Goal: Task Accomplishment & Management: Complete application form

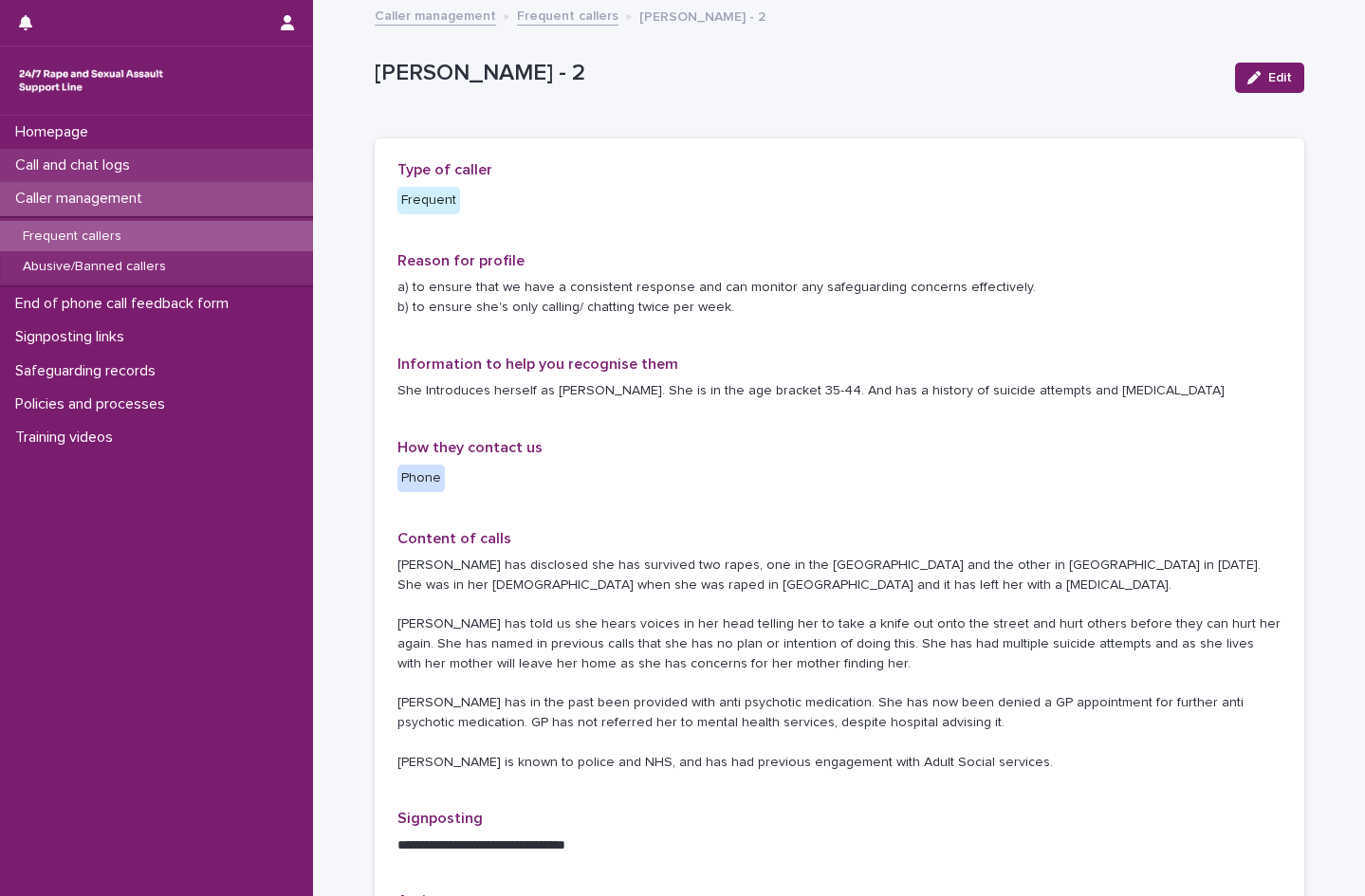
drag, startPoint x: 0, startPoint y: 0, endPoint x: 87, endPoint y: 163, distance: 184.8
click at [87, 163] on p "Call and chat logs" at bounding box center [76, 165] width 138 height 18
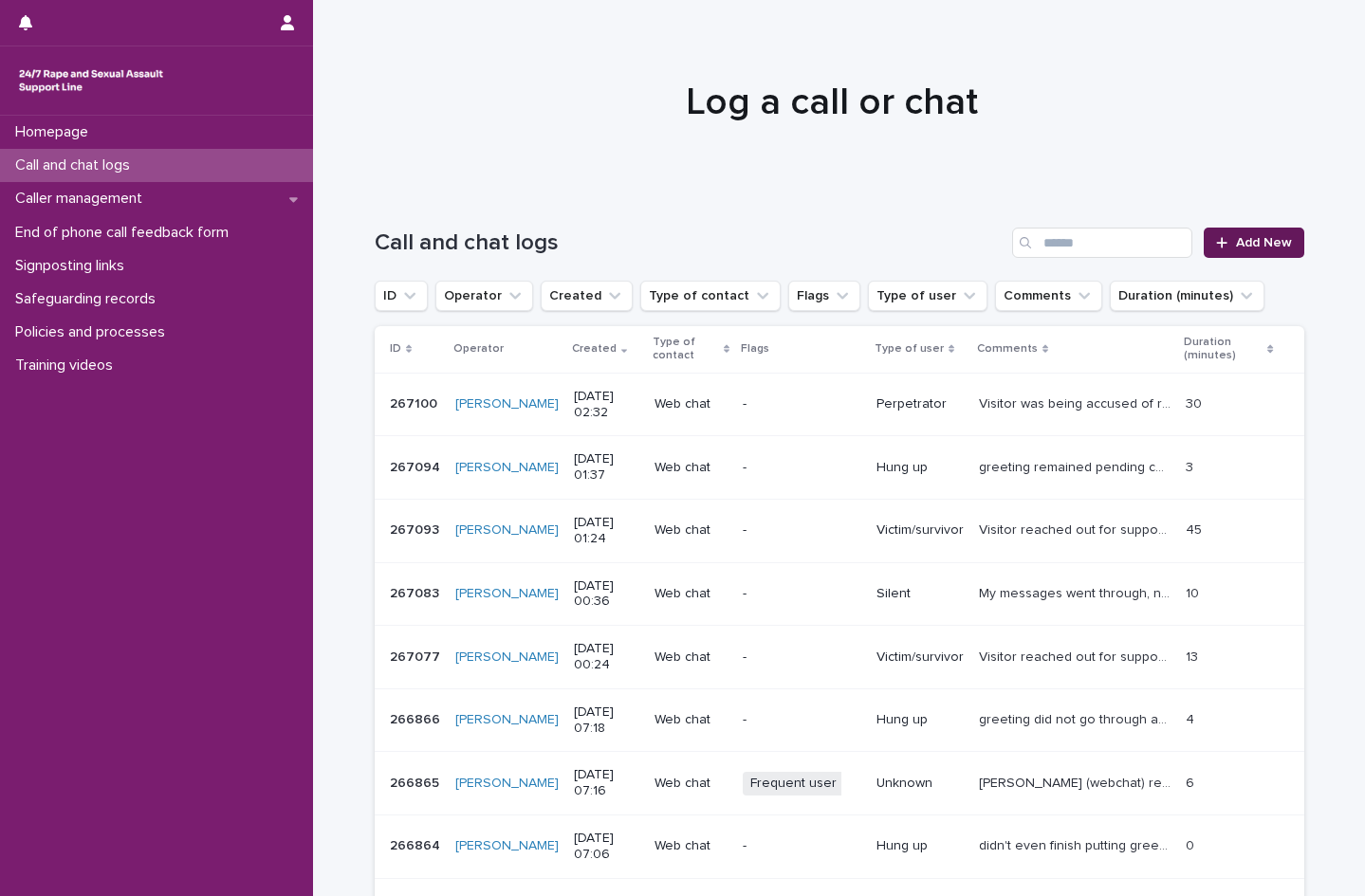
click at [1272, 249] on link "Add New" at bounding box center [1253, 242] width 100 height 30
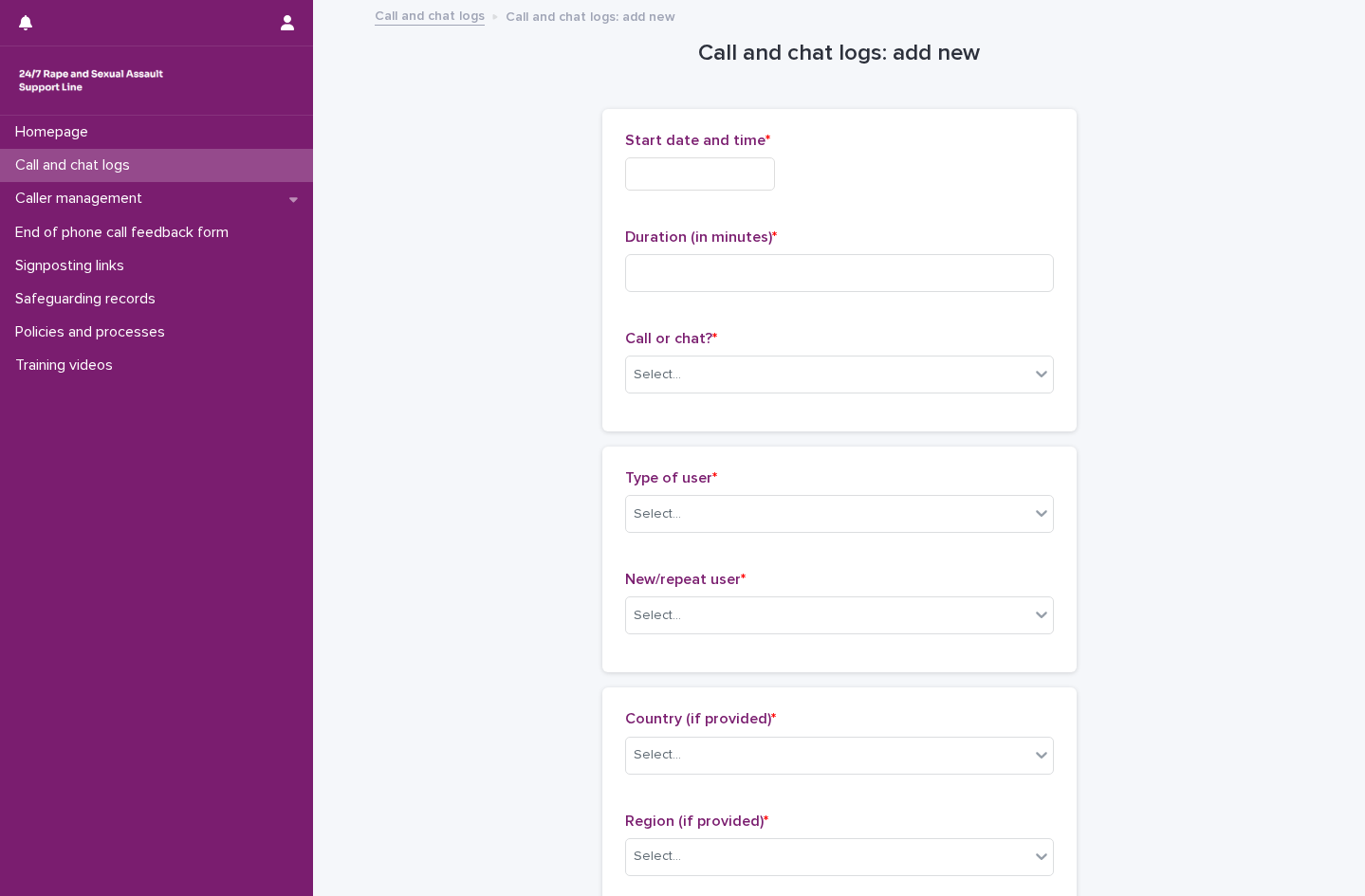
click at [655, 171] on input "text" at bounding box center [701, 174] width 150 height 33
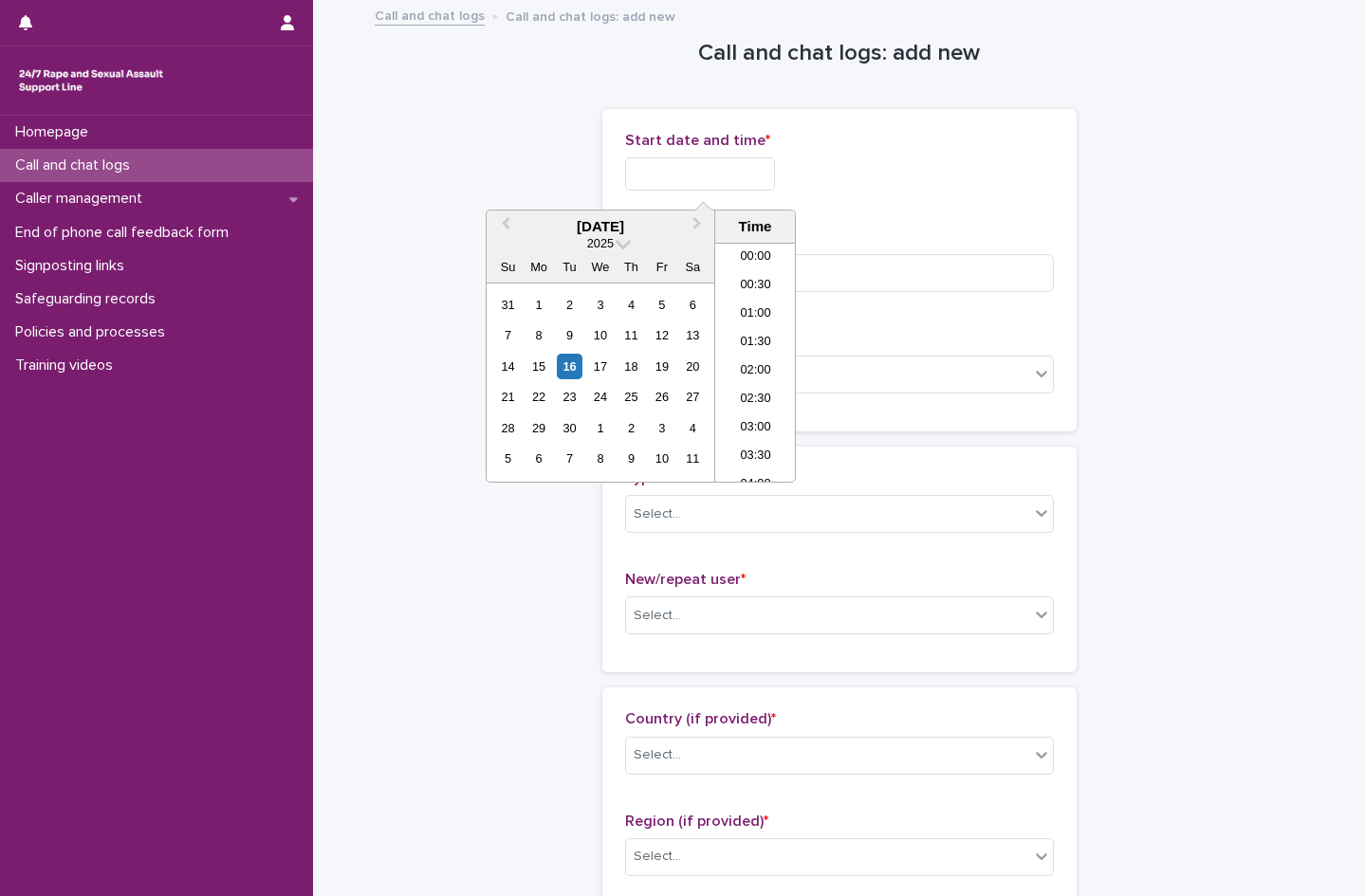
scroll to position [95, 0]
click at [744, 276] on li "02:00" at bounding box center [755, 276] width 81 height 29
click at [741, 171] on input "**********" at bounding box center [701, 174] width 150 height 33
type input "**********"
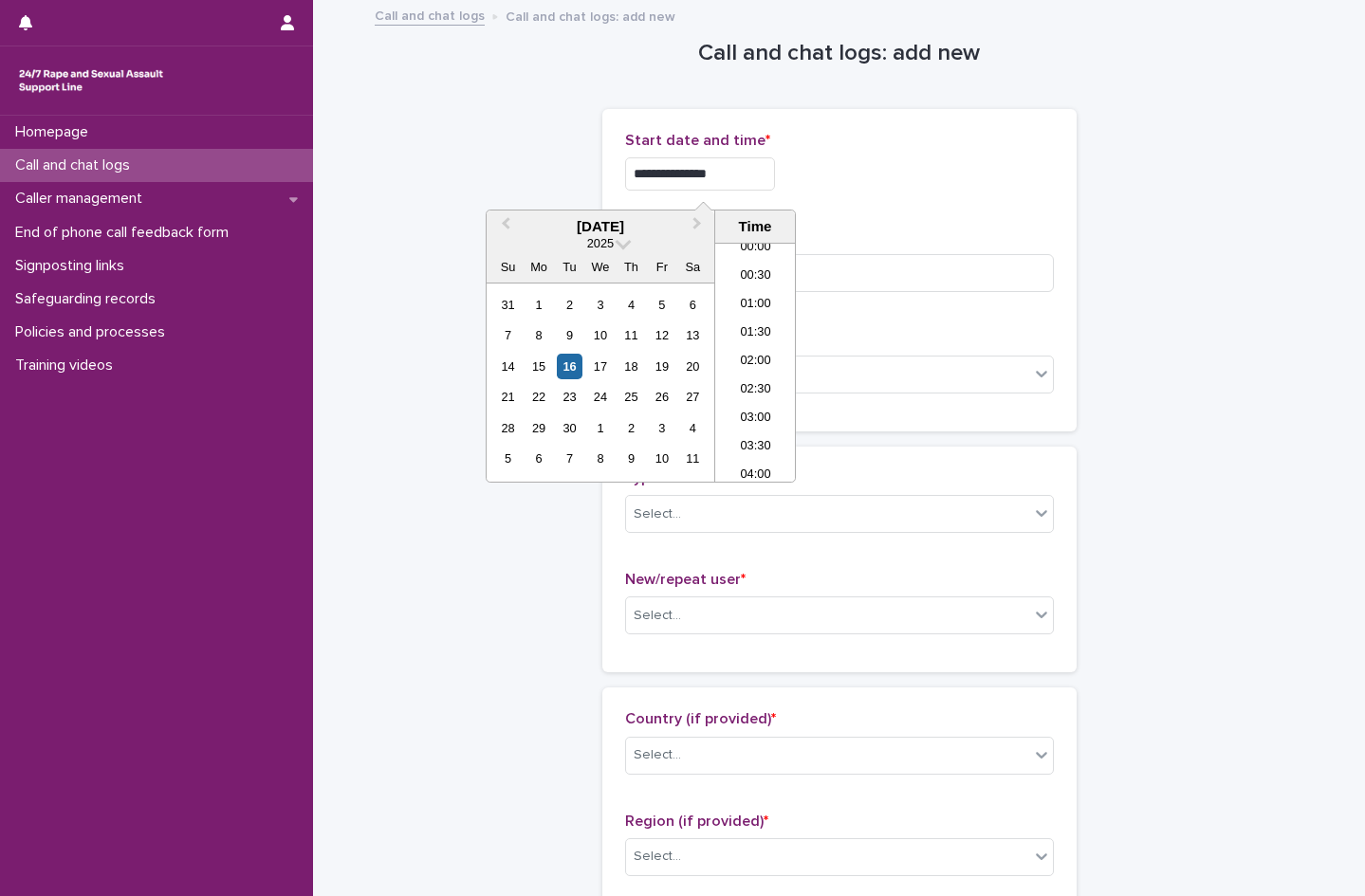
click at [856, 171] on div "**********" at bounding box center [839, 174] width 429 height 33
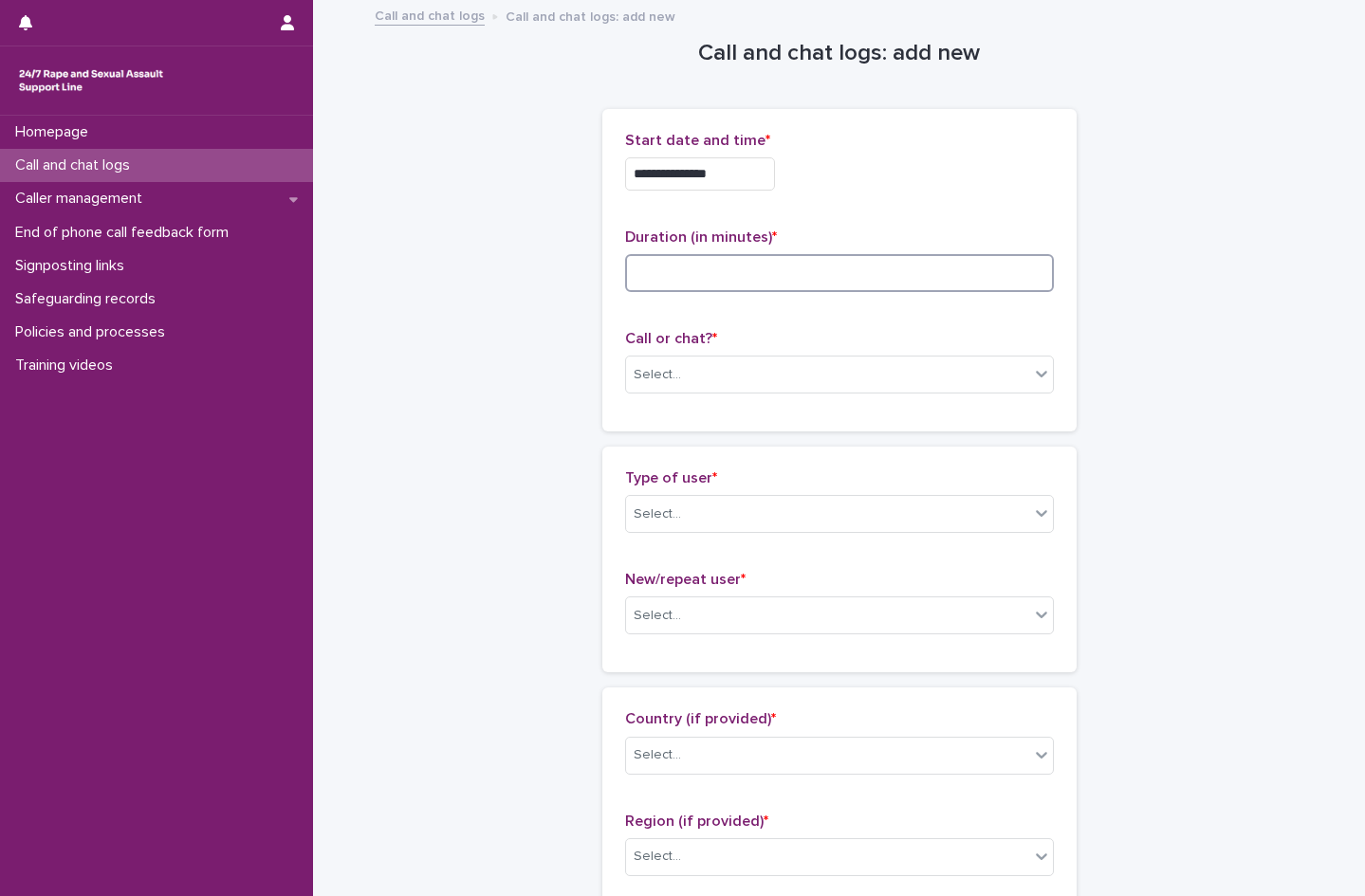
click at [645, 273] on input at bounding box center [839, 273] width 429 height 38
type input "**"
click at [635, 378] on div "Select..." at bounding box center [658, 374] width 48 height 20
click at [648, 438] on div "Web chat" at bounding box center [832, 444] width 427 height 33
click at [666, 522] on div "Select..." at bounding box center [658, 514] width 48 height 20
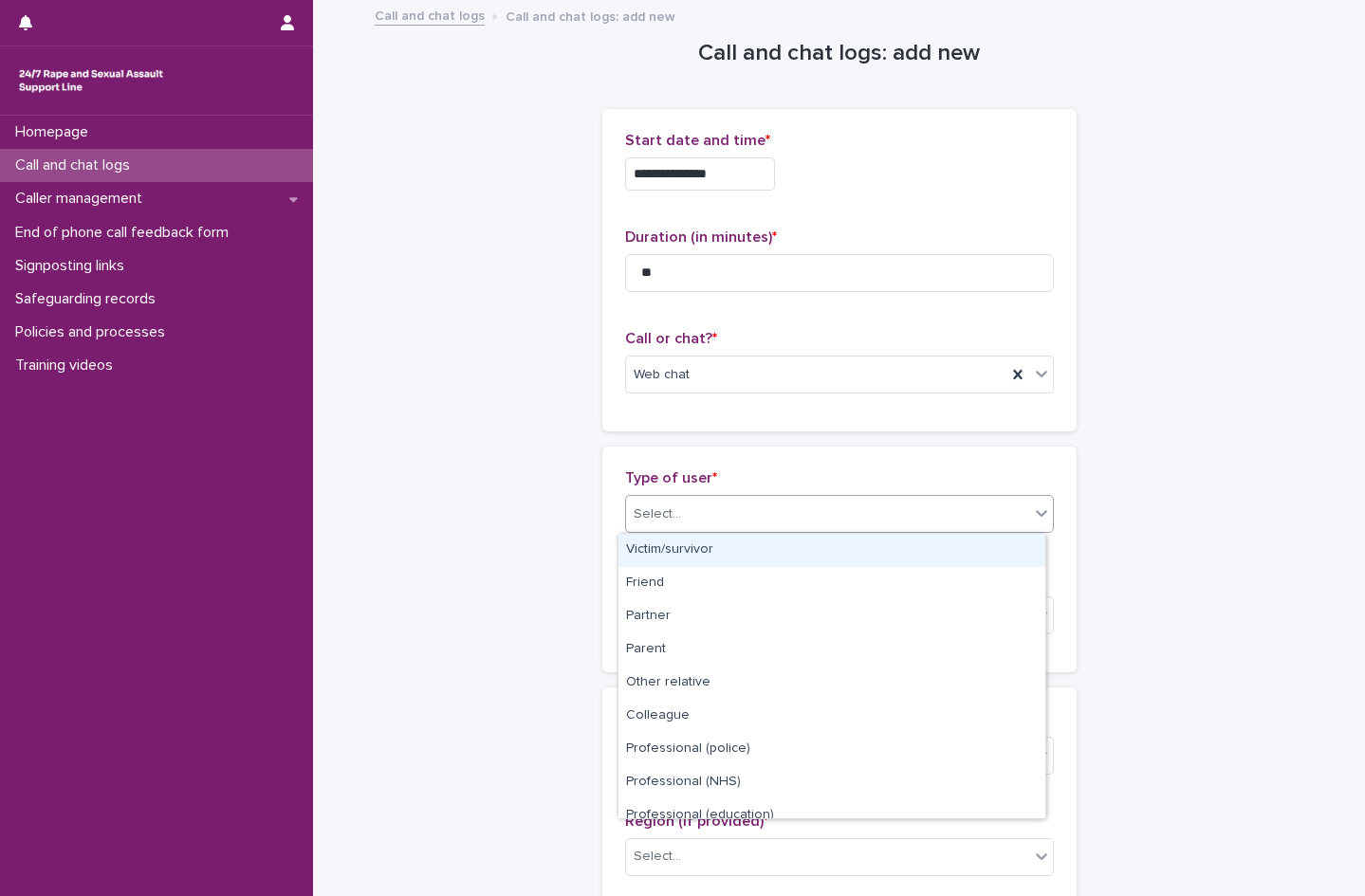
click at [678, 553] on div "Victim/survivor" at bounding box center [832, 550] width 427 height 33
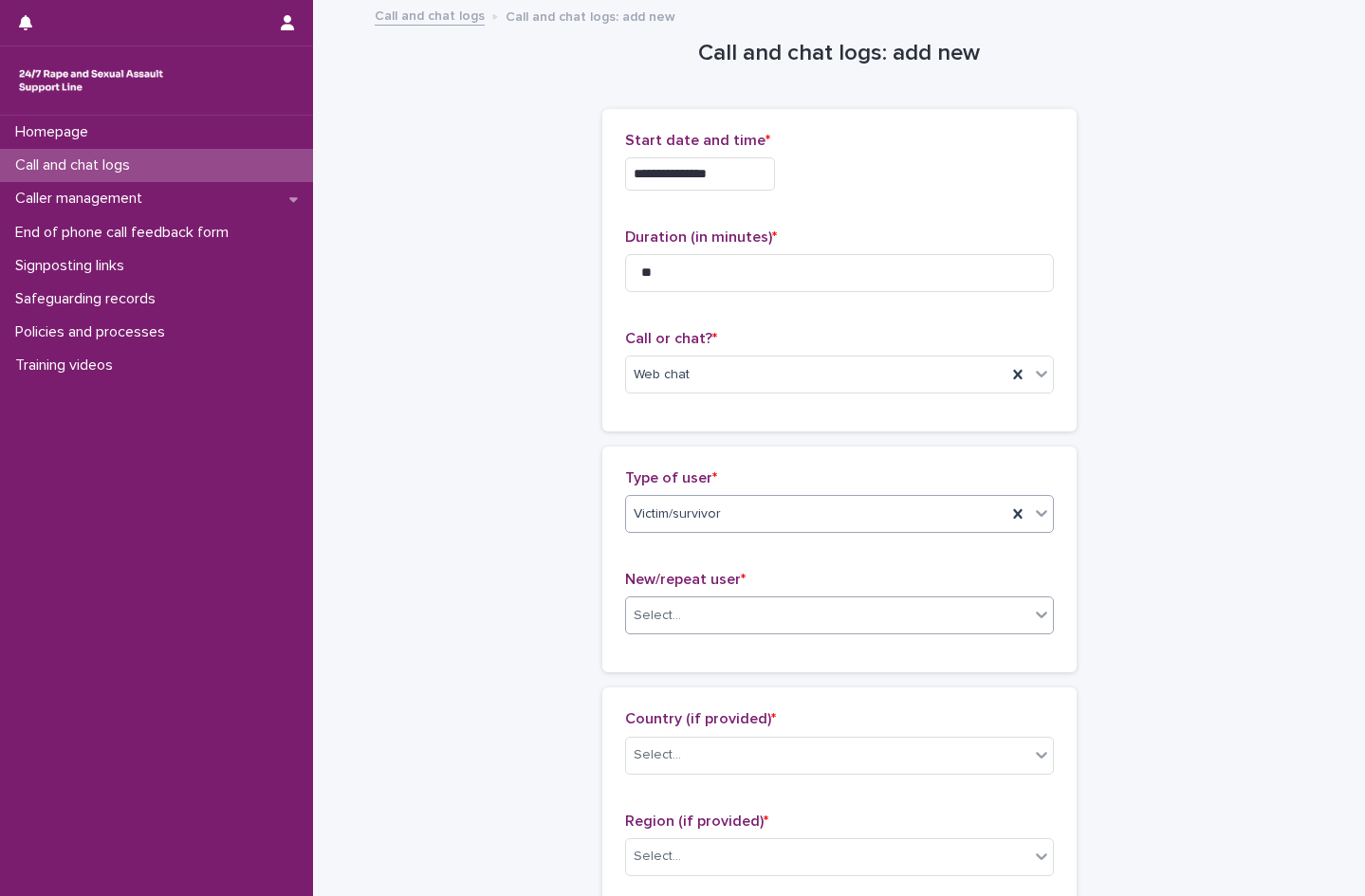
click at [689, 625] on div "Select..." at bounding box center [828, 616] width 403 height 31
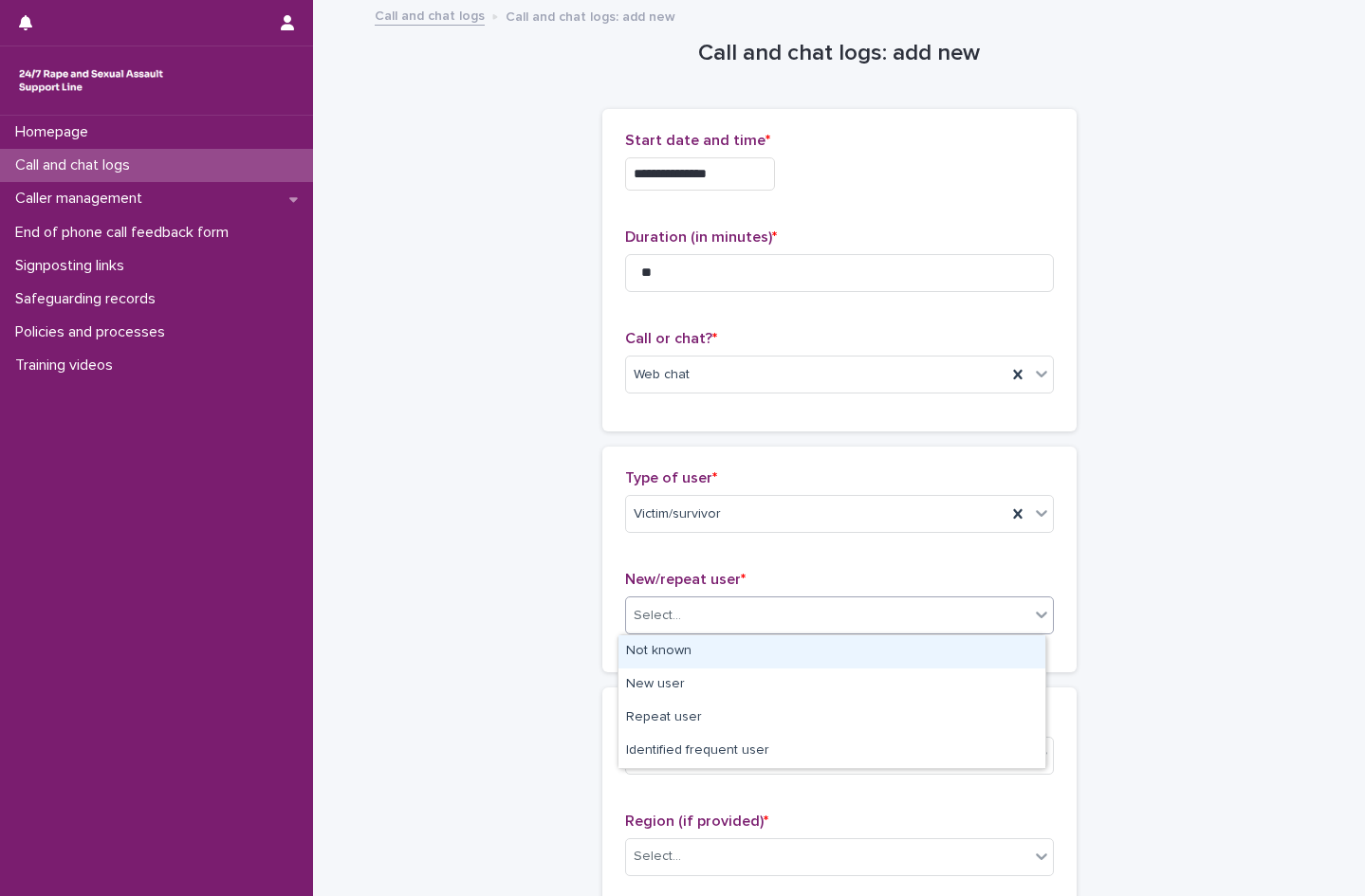
click at [679, 656] on div "Not known" at bounding box center [832, 652] width 427 height 33
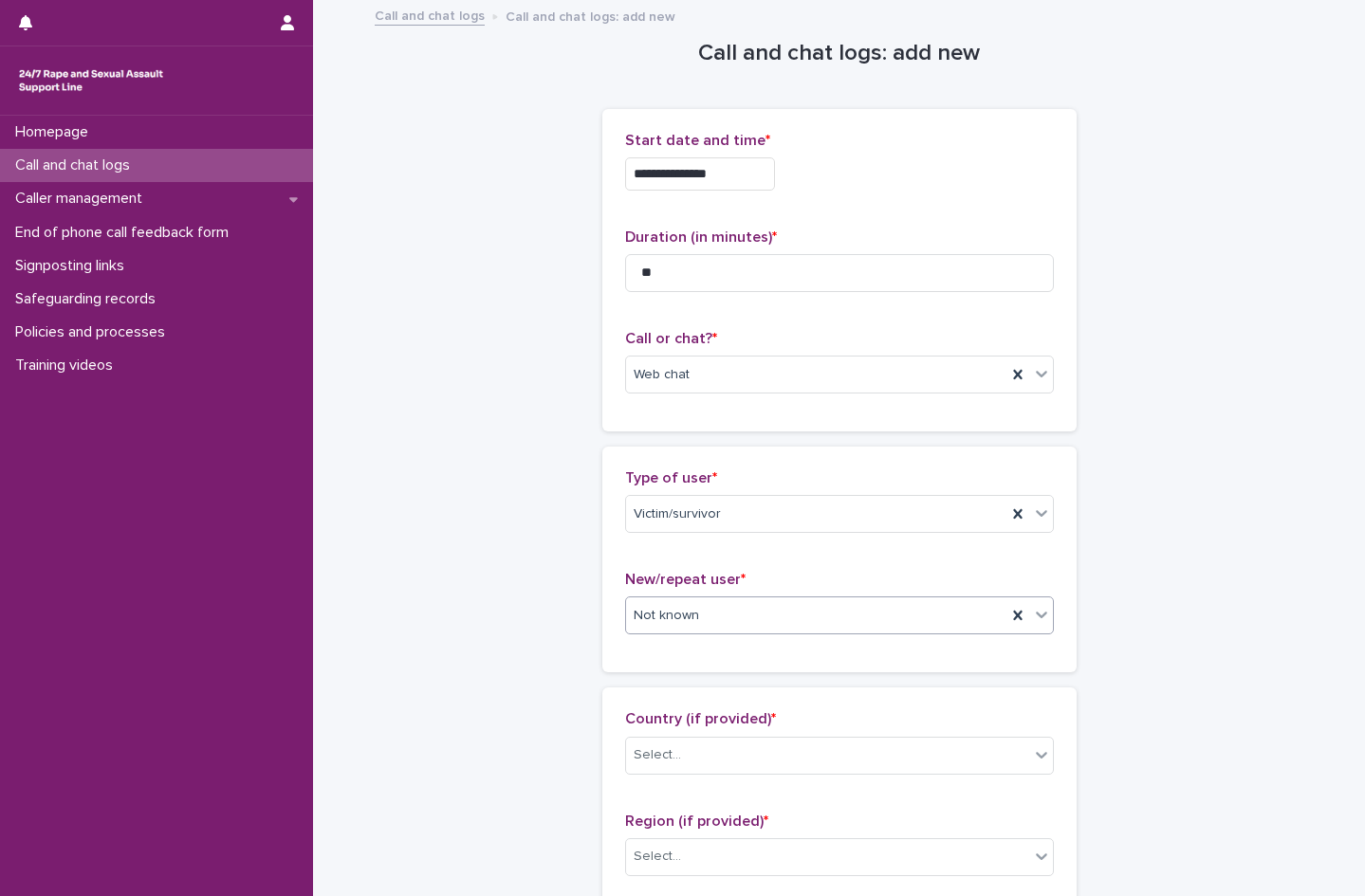
scroll to position [379, 0]
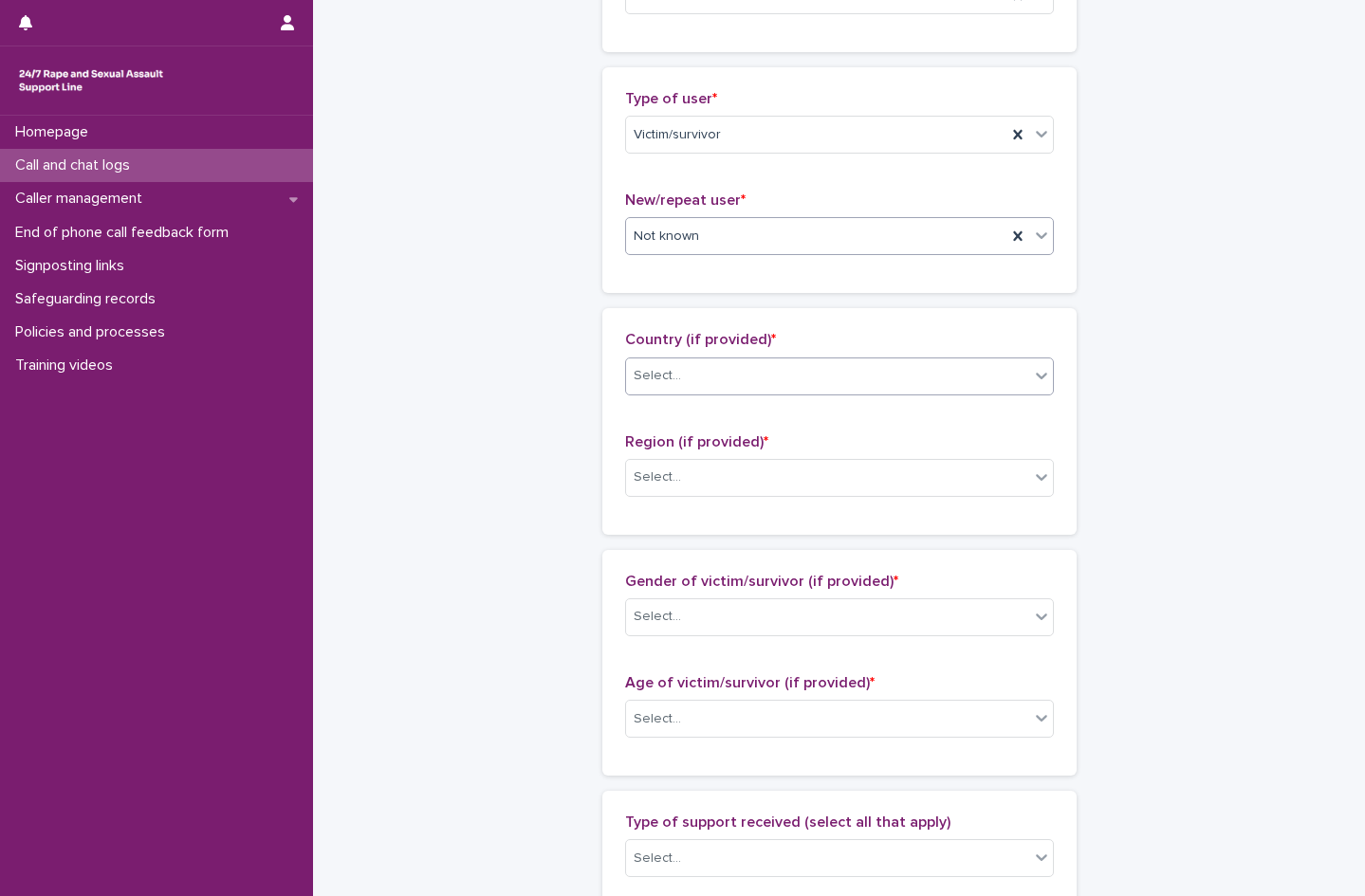
click at [652, 358] on div "Select..." at bounding box center [839, 376] width 429 height 38
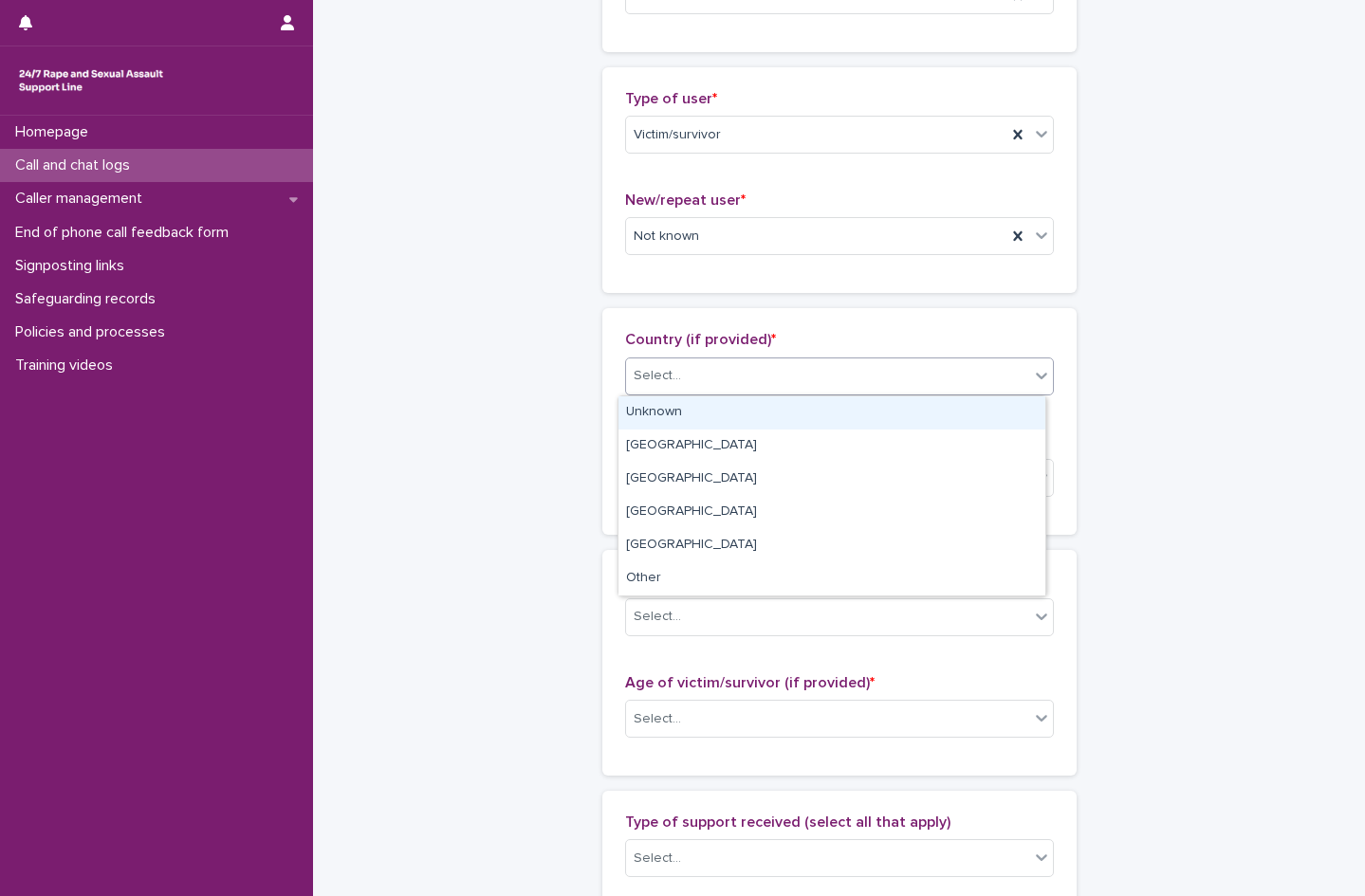
click at [663, 425] on div "Unknown" at bounding box center [832, 412] width 427 height 33
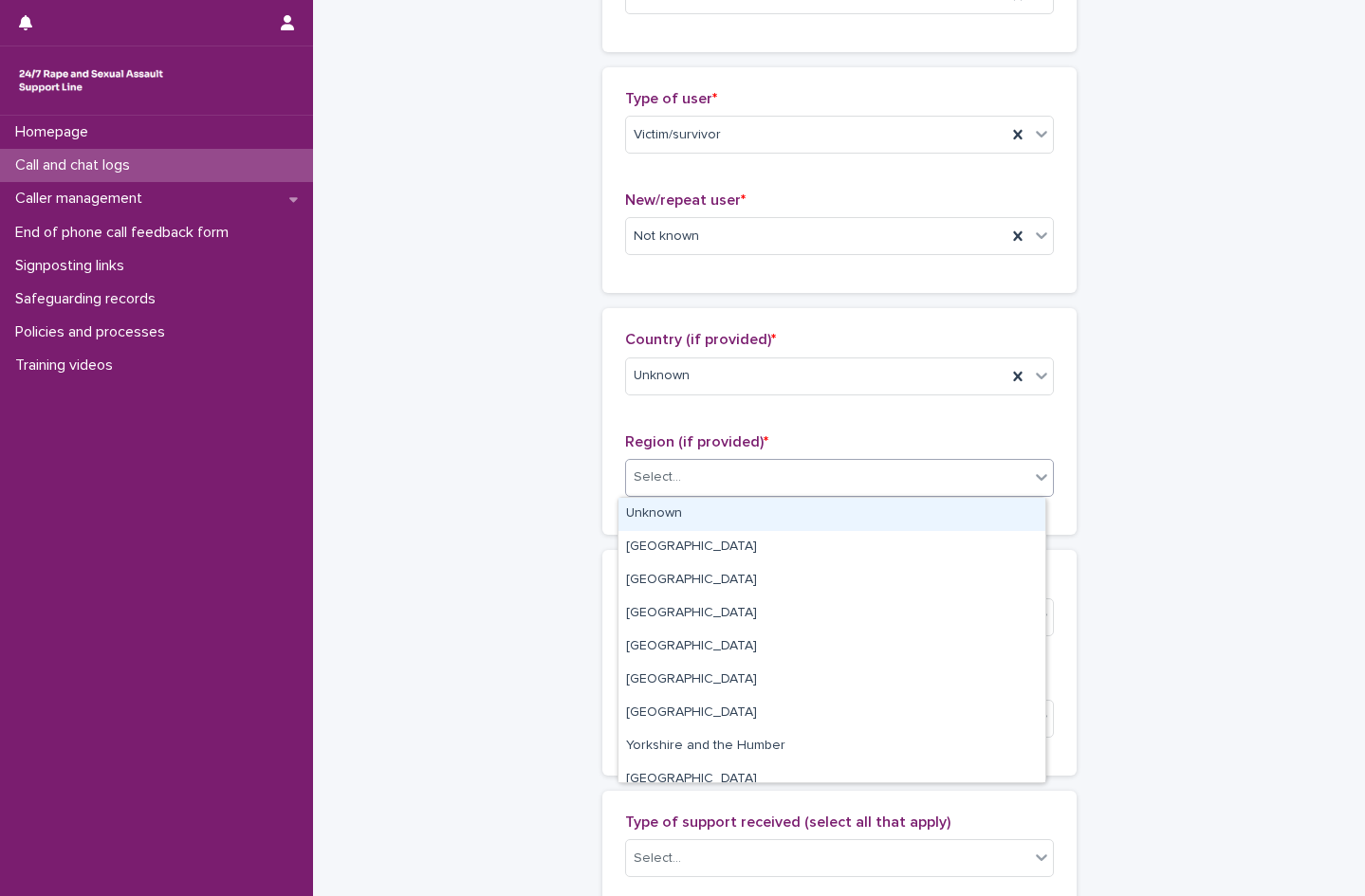
drag, startPoint x: 668, startPoint y: 465, endPoint x: 671, endPoint y: 518, distance: 53.1
click at [668, 469] on div "Select..." at bounding box center [828, 477] width 403 height 31
drag, startPoint x: 674, startPoint y: 518, endPoint x: 689, endPoint y: 574, distance: 58.0
click at [675, 522] on div "Unknown" at bounding box center [832, 514] width 427 height 33
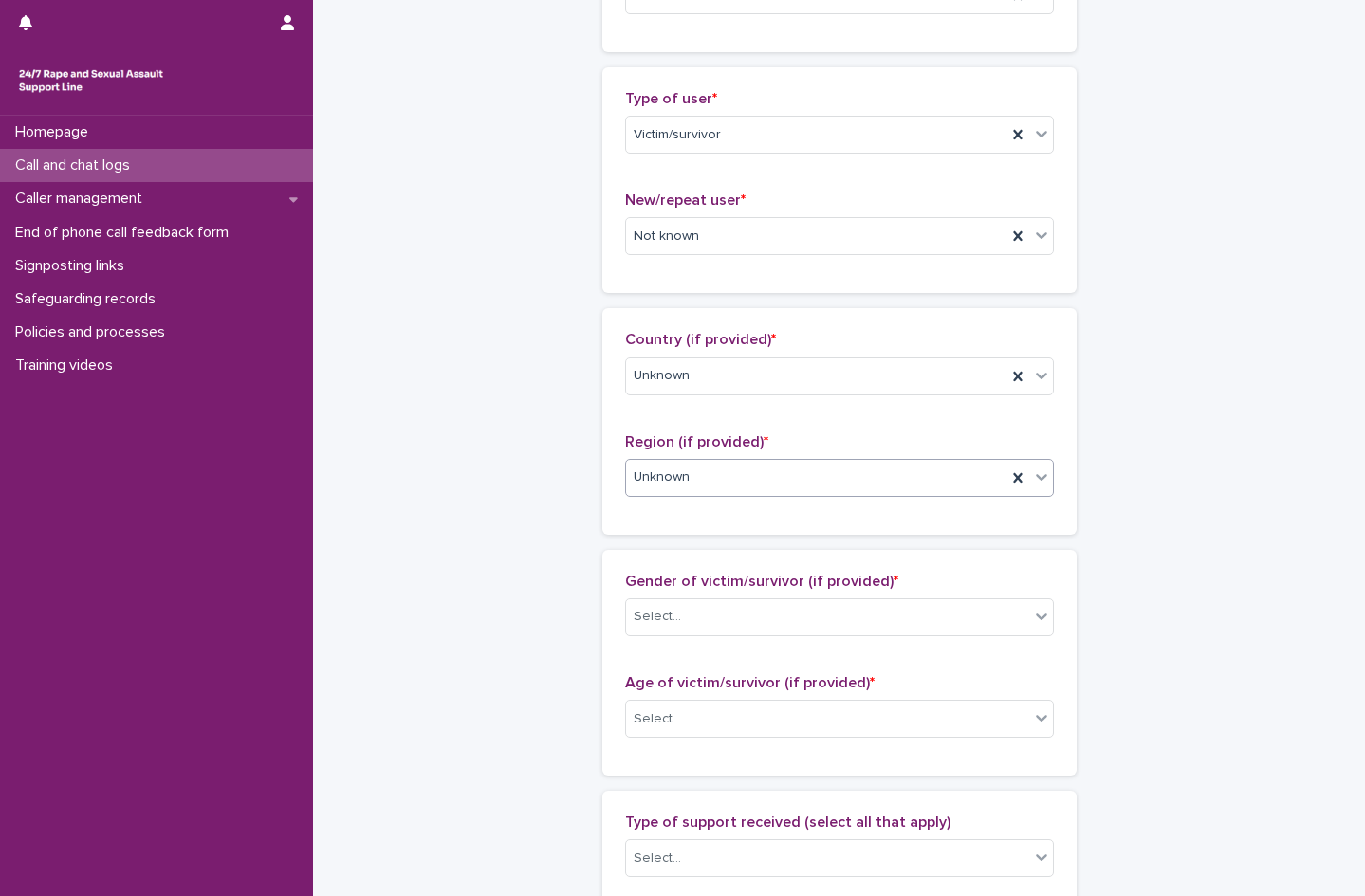
click at [692, 637] on div "Gender of victim/survivor (if provided) * Select..." at bounding box center [839, 612] width 429 height 79
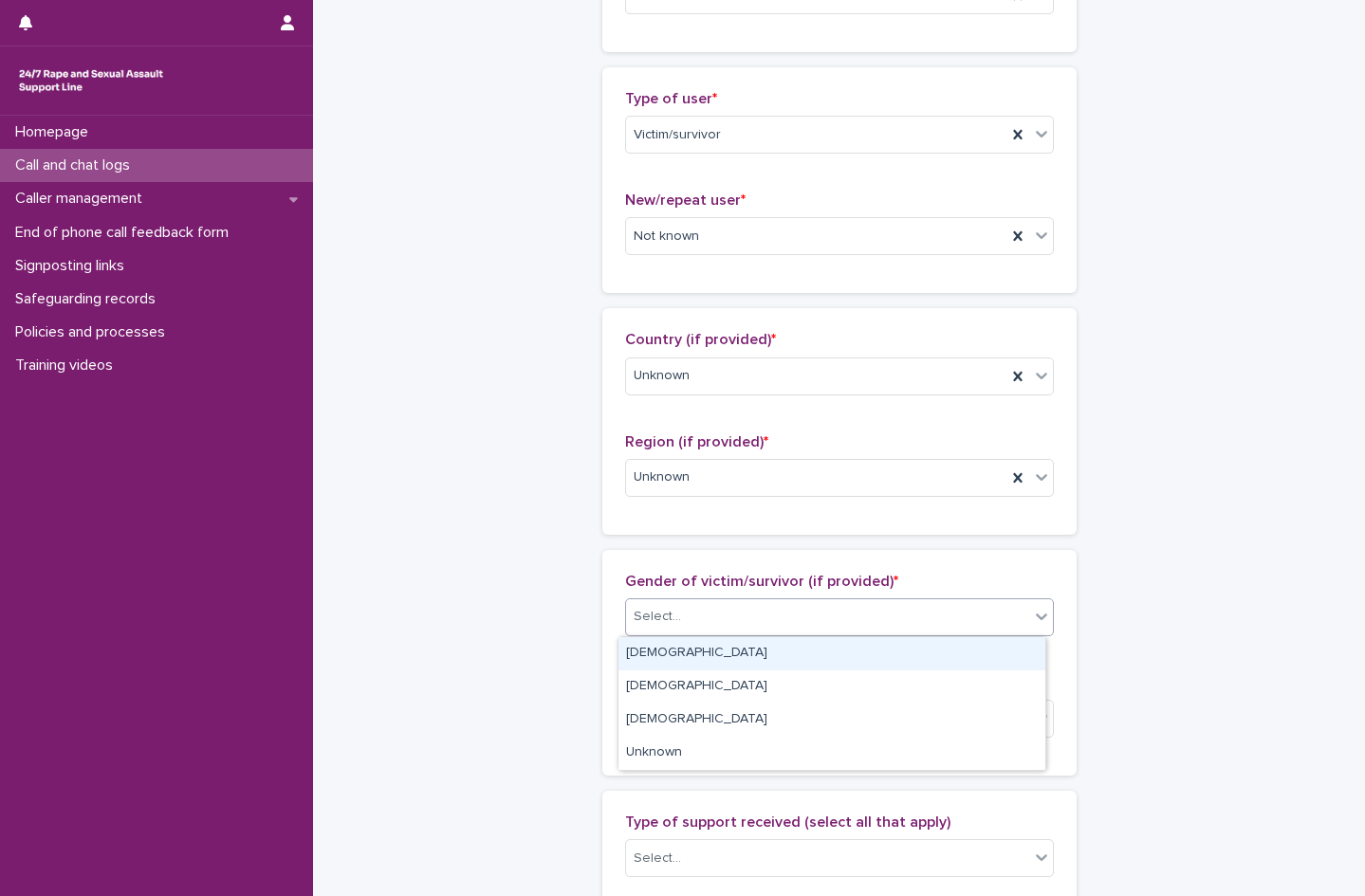
click at [678, 612] on div "Select..." at bounding box center [828, 617] width 403 height 31
click at [671, 651] on div "[DEMOGRAPHIC_DATA]" at bounding box center [832, 654] width 427 height 33
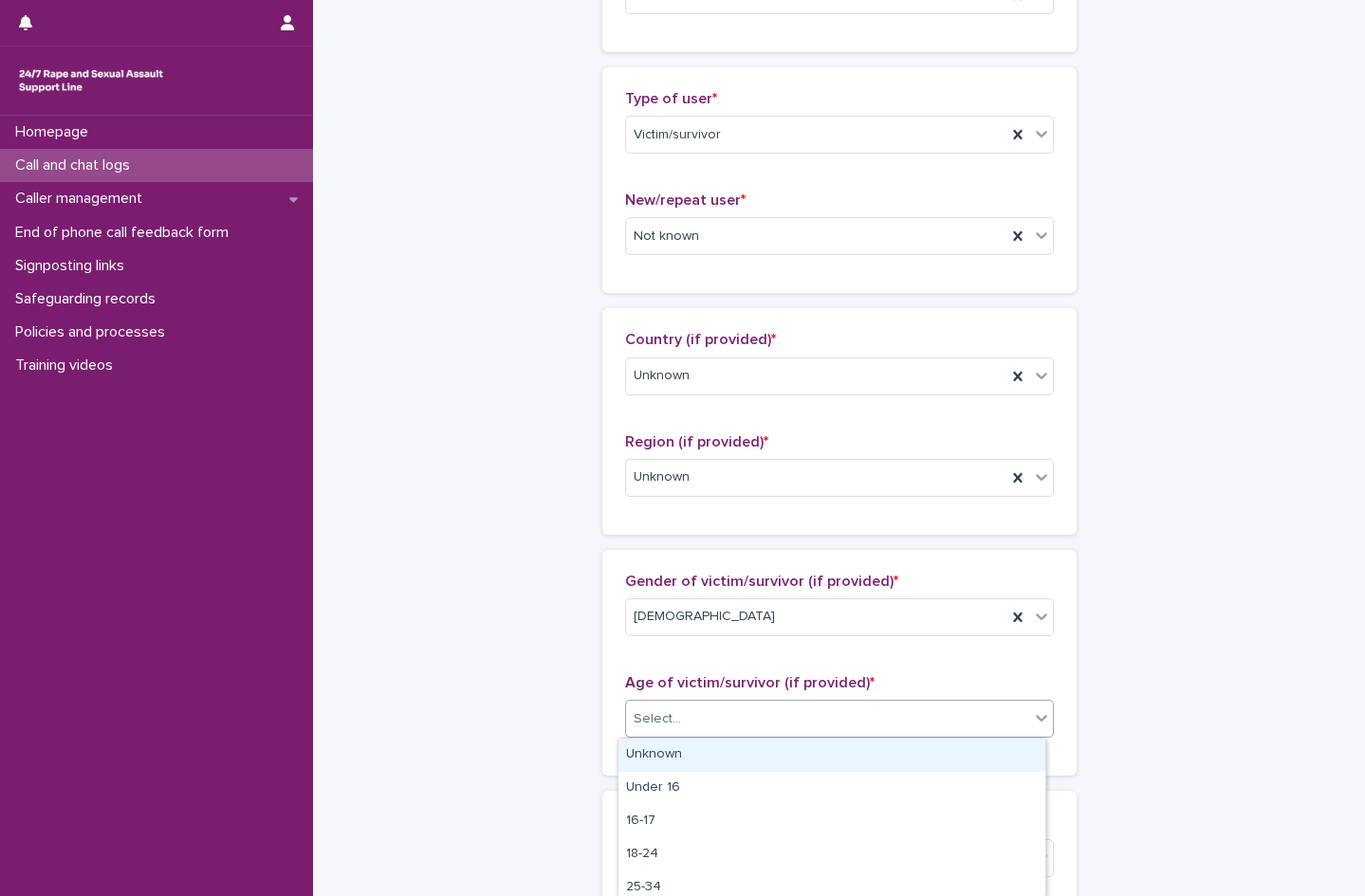
drag, startPoint x: 665, startPoint y: 714, endPoint x: 663, endPoint y: 723, distance: 9.2
click at [664, 713] on div "Select..." at bounding box center [658, 718] width 48 height 20
click at [675, 751] on div "Unknown" at bounding box center [832, 754] width 427 height 33
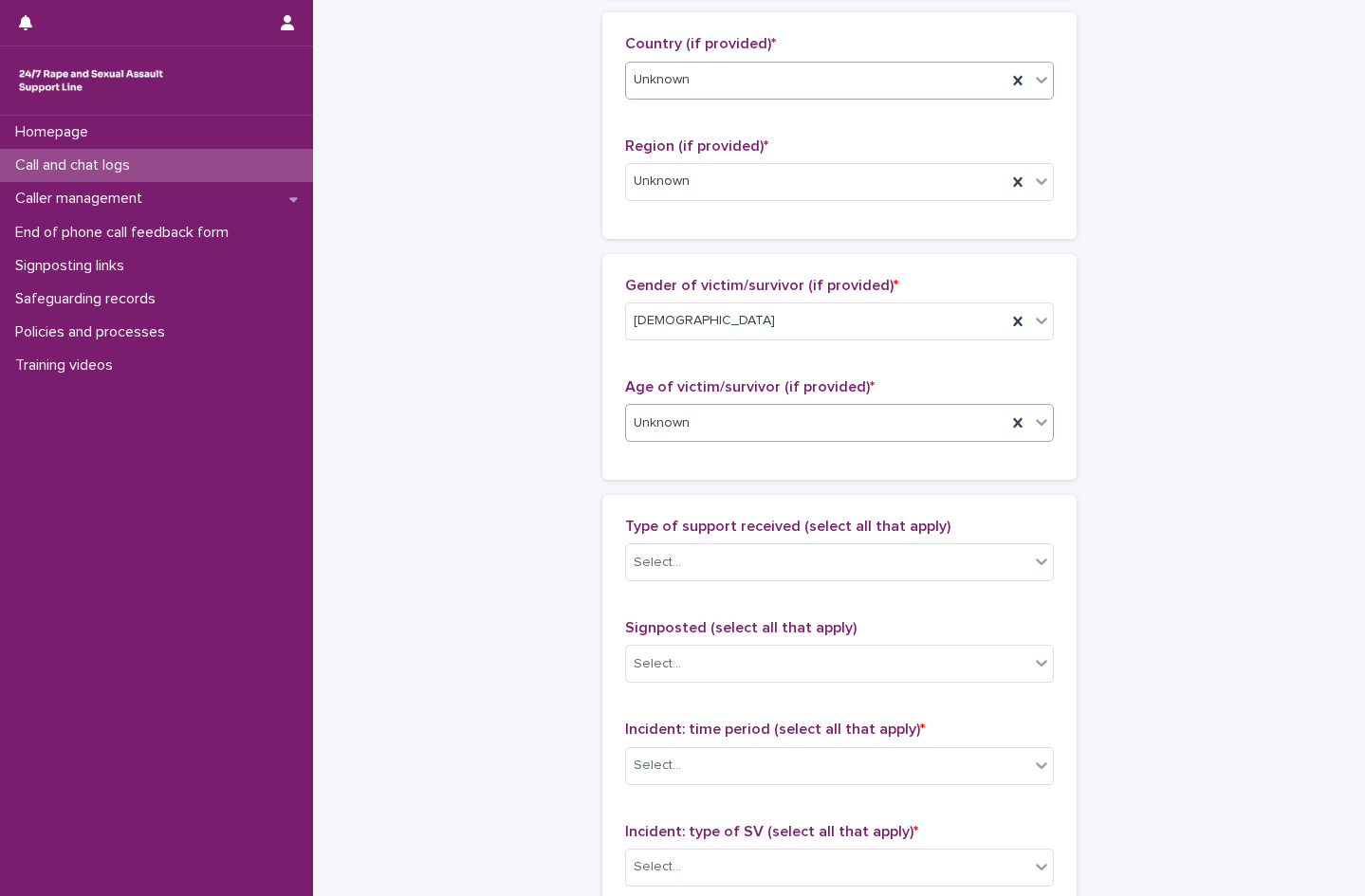
scroll to position [758, 0]
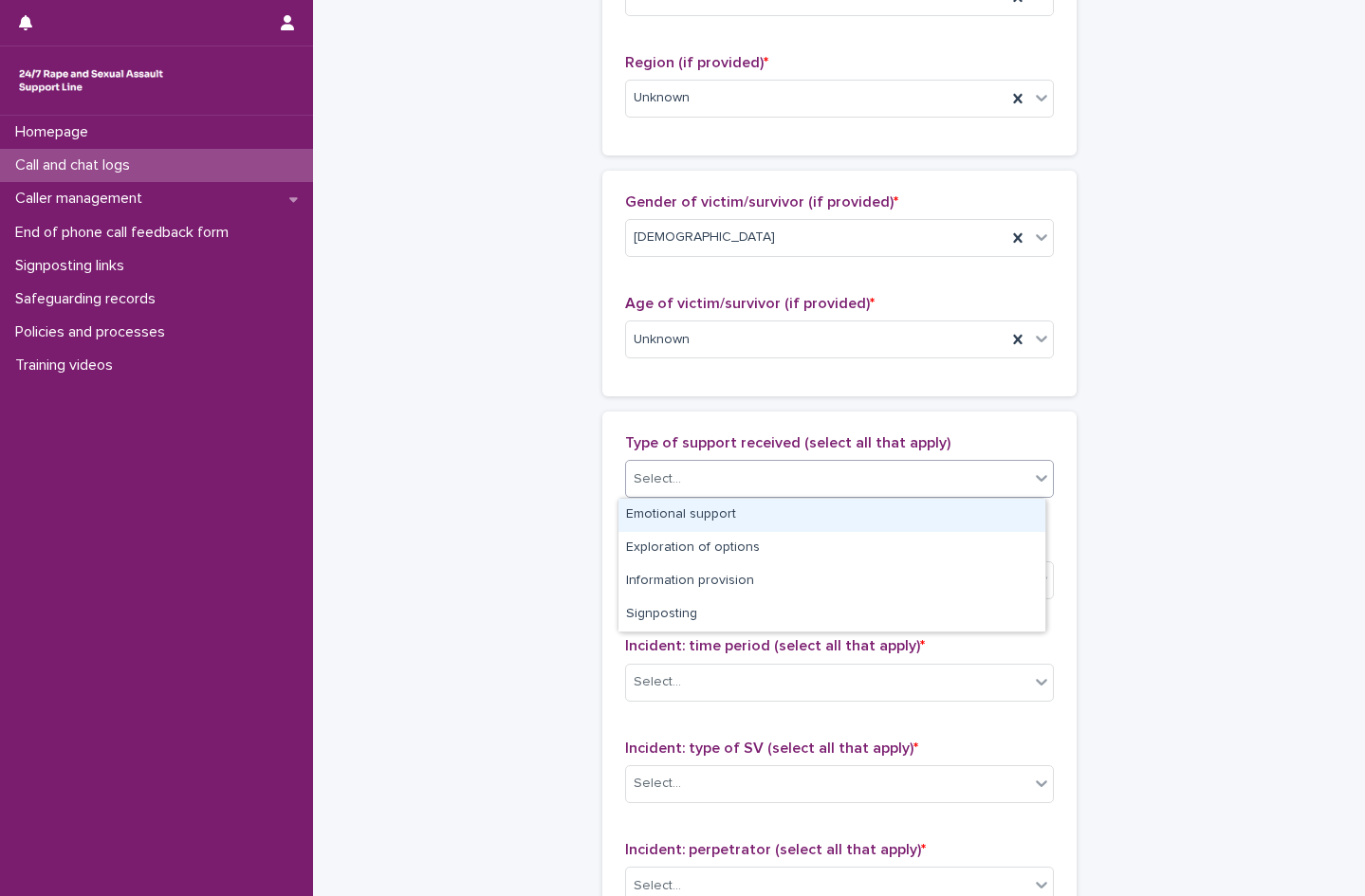
click at [706, 474] on div "Select..." at bounding box center [828, 479] width 403 height 31
click at [690, 522] on div "Emotional support" at bounding box center [832, 515] width 427 height 33
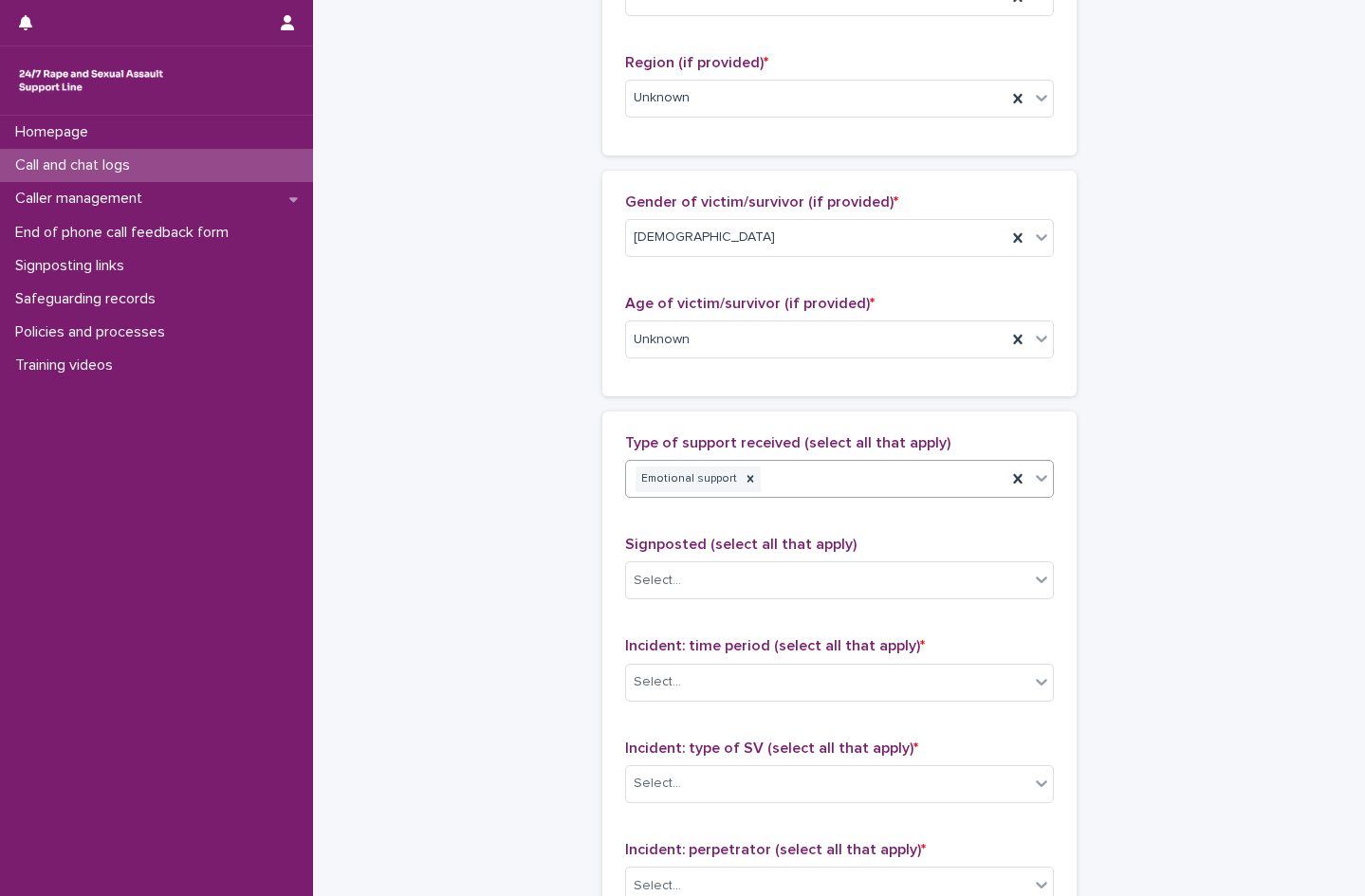
click at [829, 478] on div "Emotional support" at bounding box center [817, 479] width 380 height 33
click at [744, 512] on div "Exploration of options" at bounding box center [832, 515] width 427 height 33
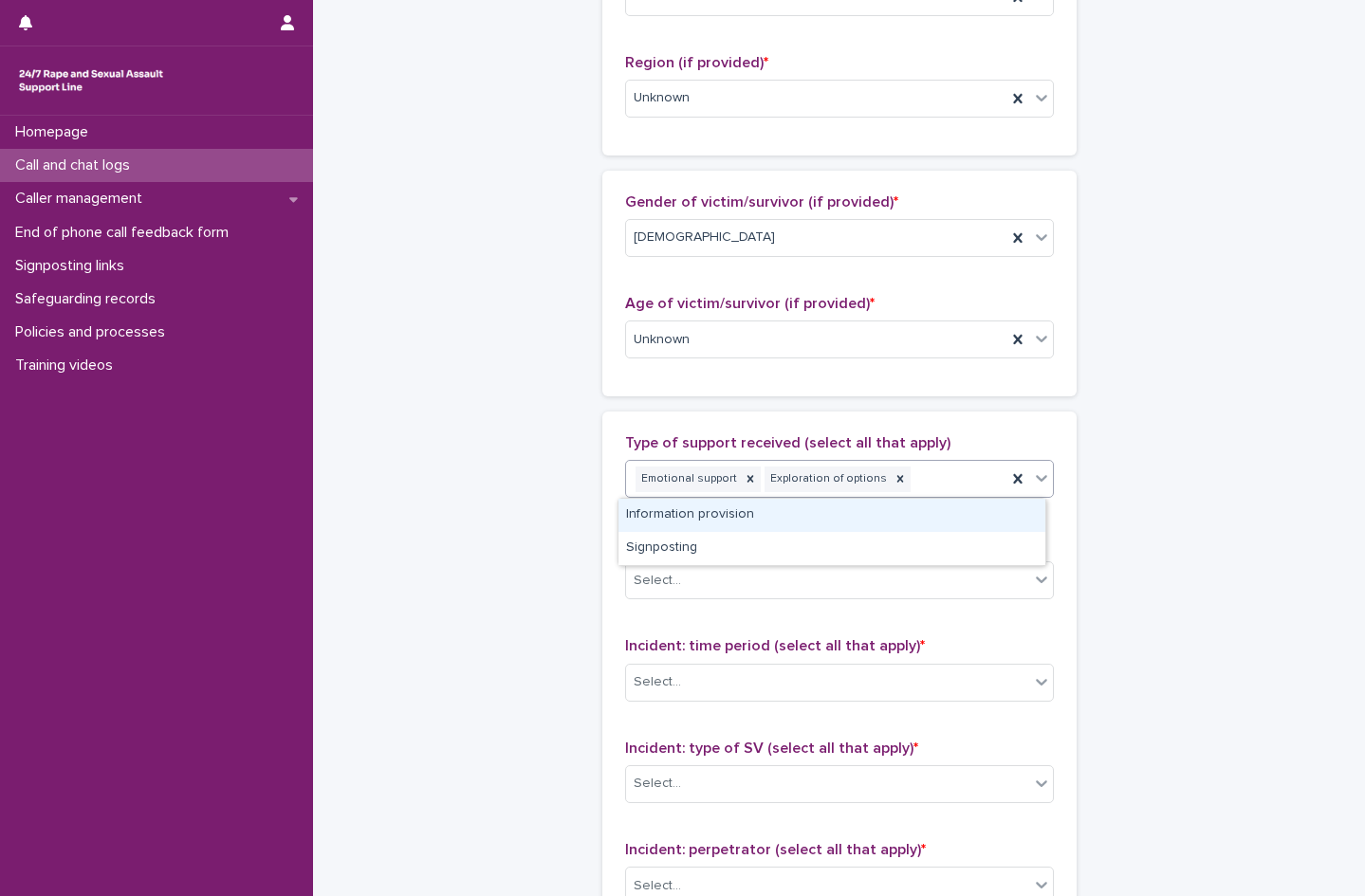
click at [855, 489] on div "Exploration of options" at bounding box center [827, 479] width 125 height 26
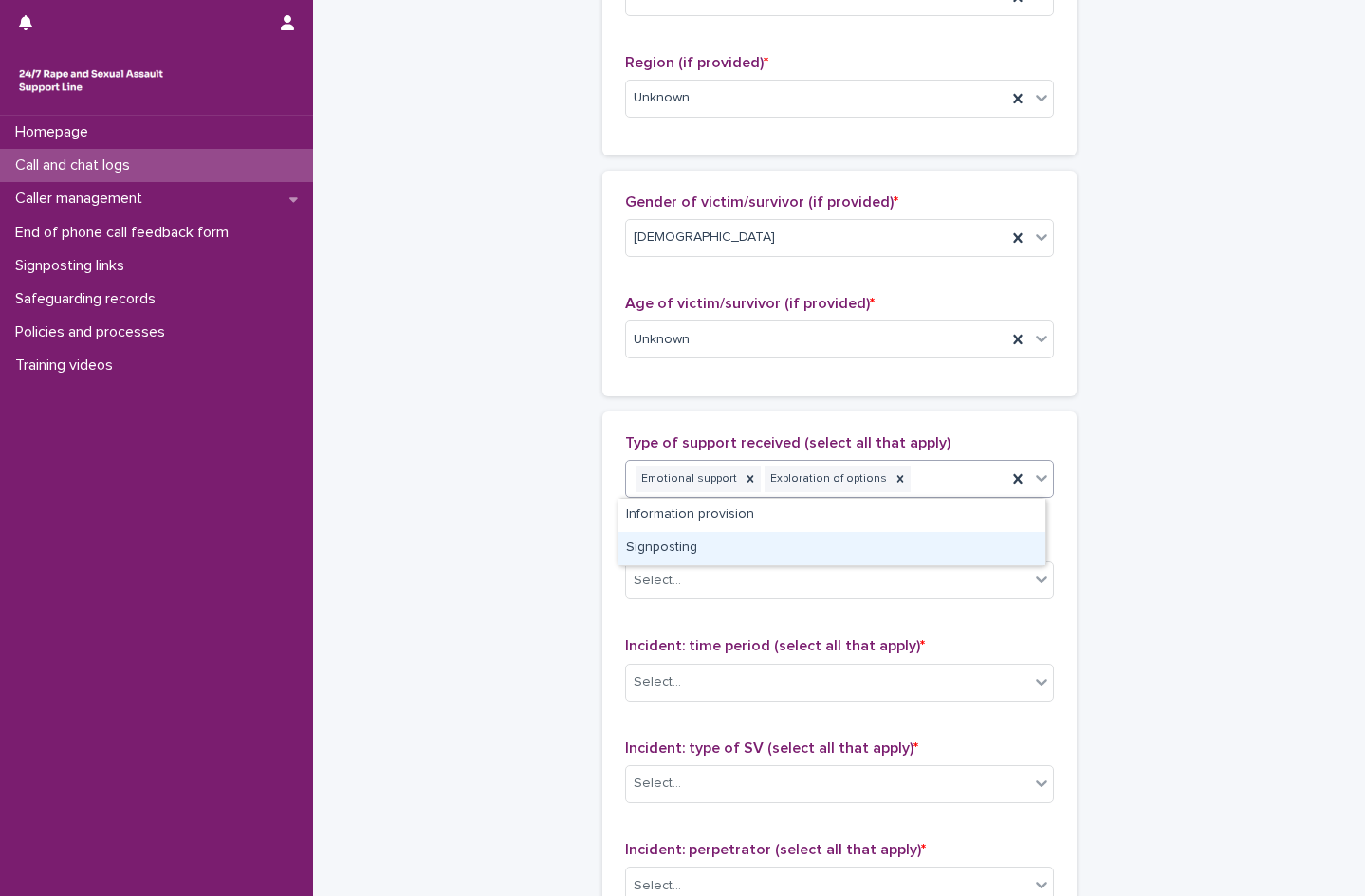
click at [740, 537] on div "Signposting" at bounding box center [832, 548] width 427 height 33
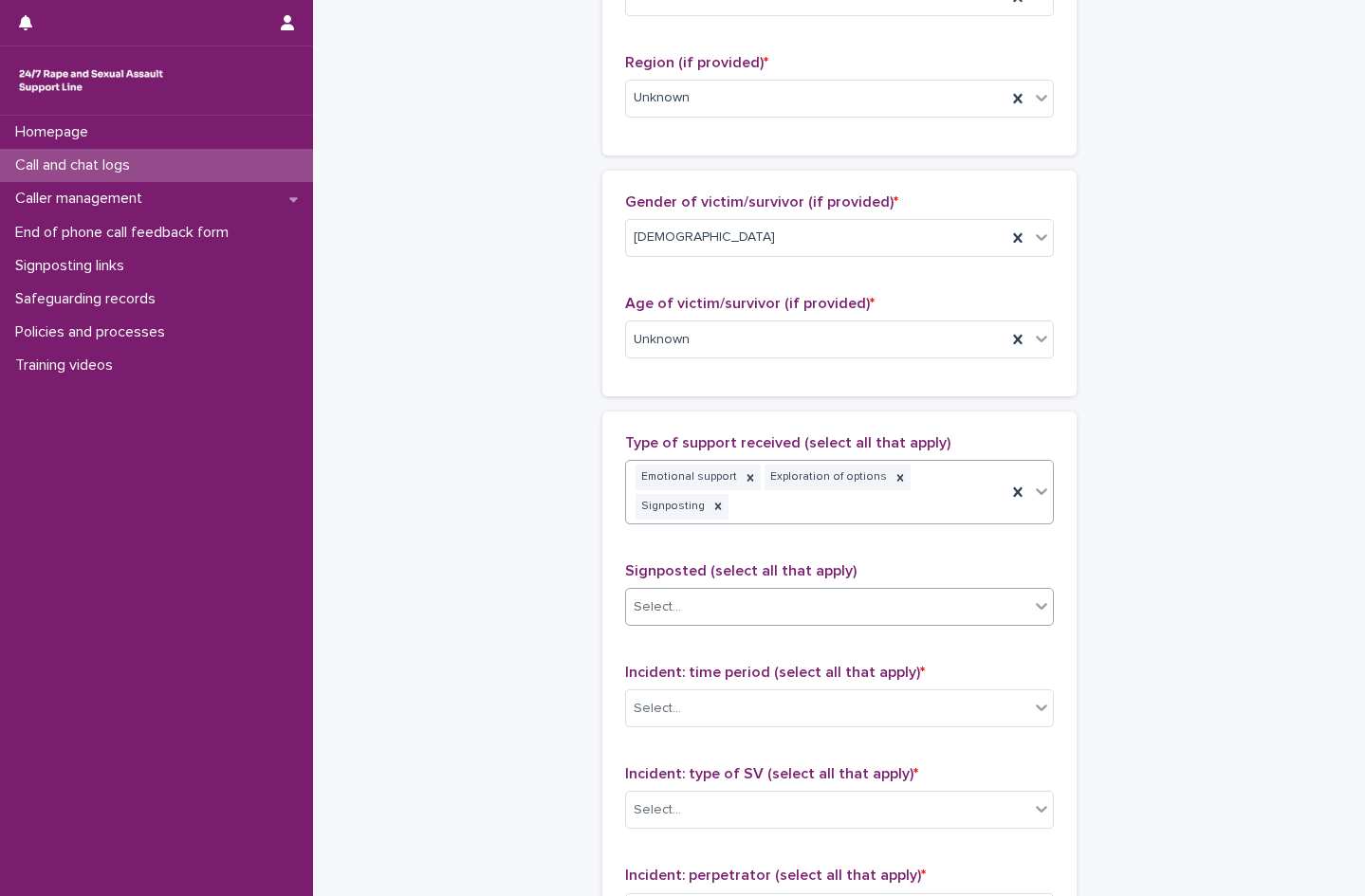
click at [716, 592] on div "Select..." at bounding box center [828, 607] width 403 height 31
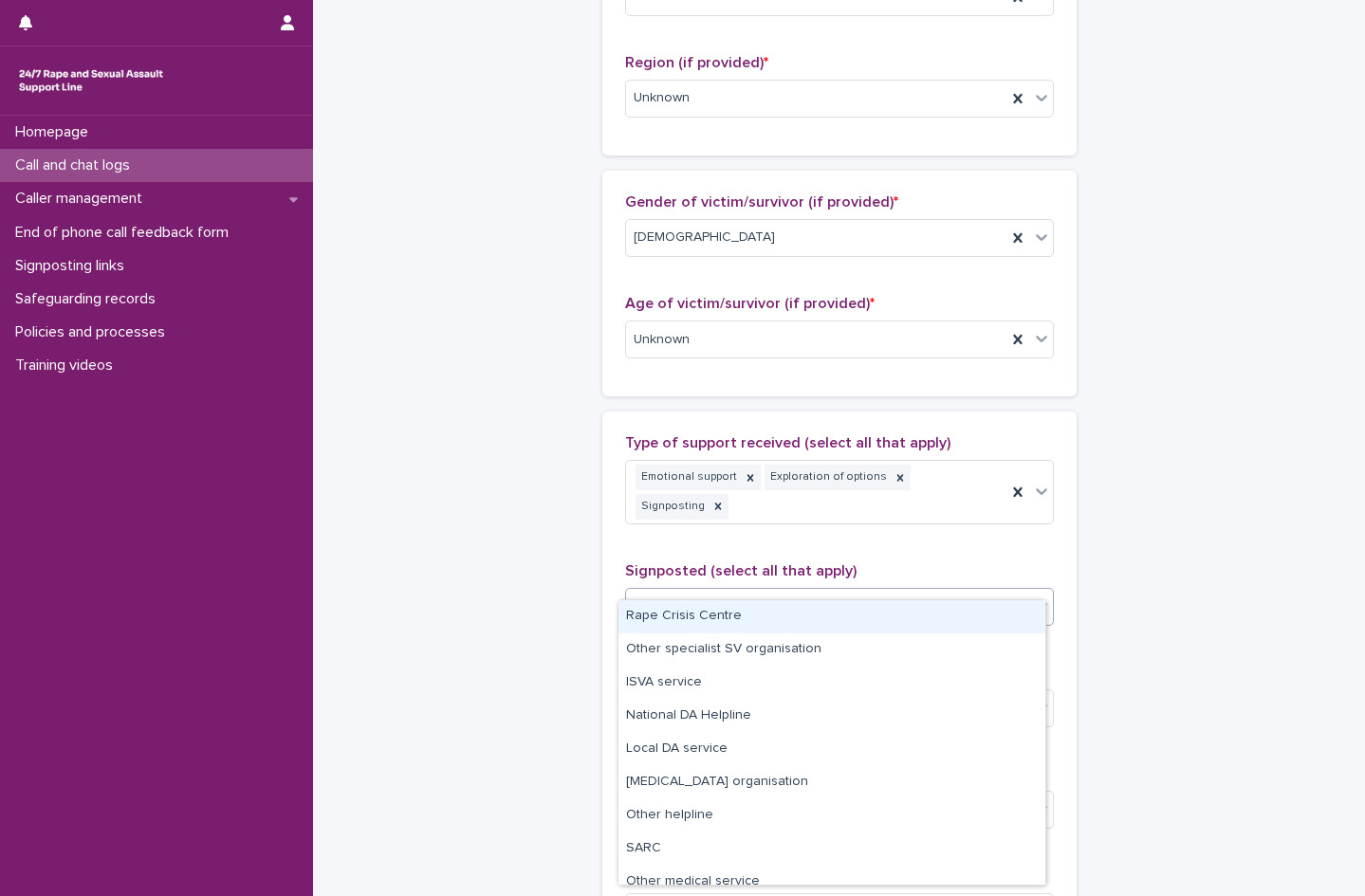
click at [674, 620] on div "Rape Crisis Centre" at bounding box center [832, 617] width 427 height 33
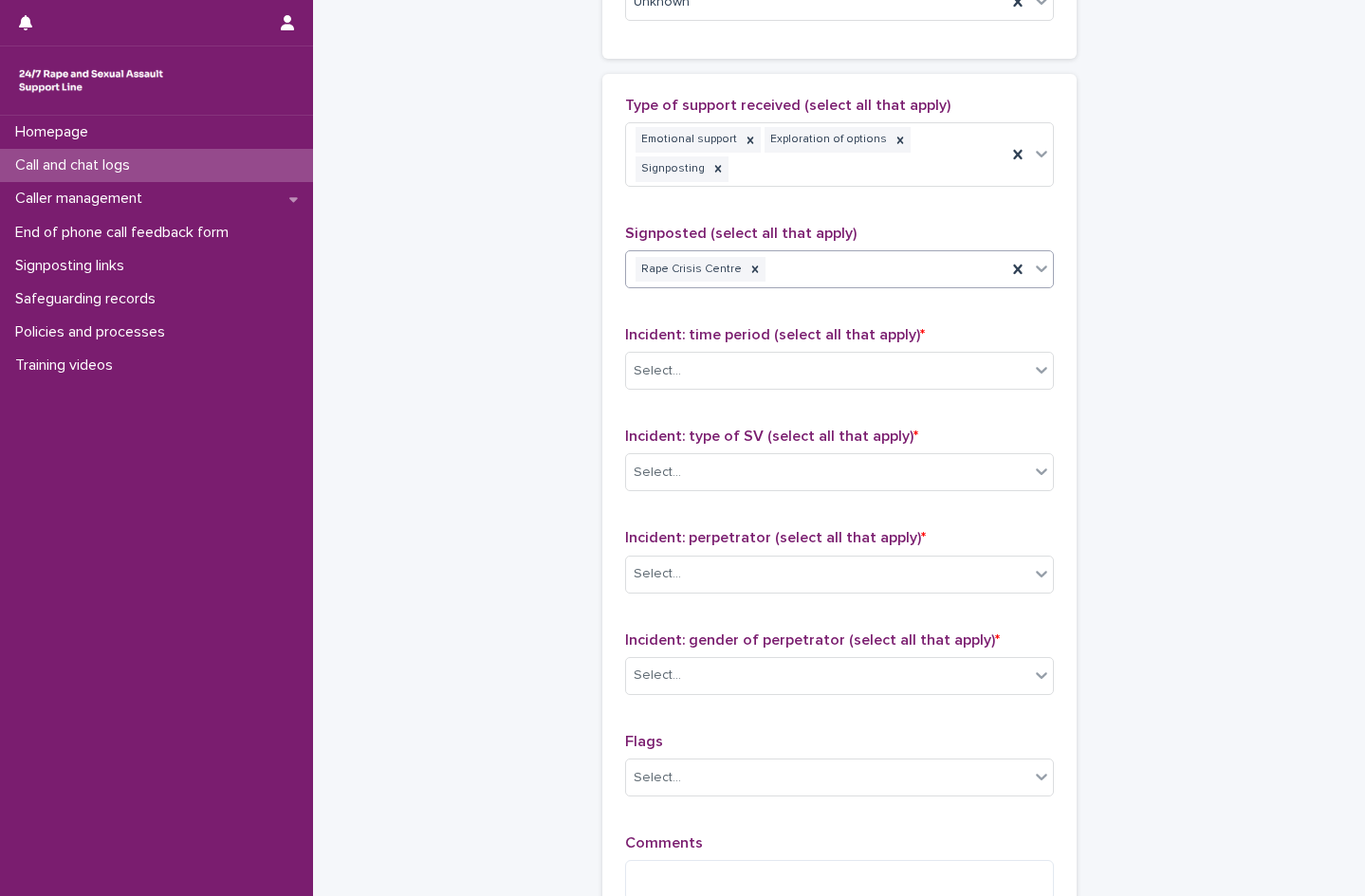
scroll to position [1137, 0]
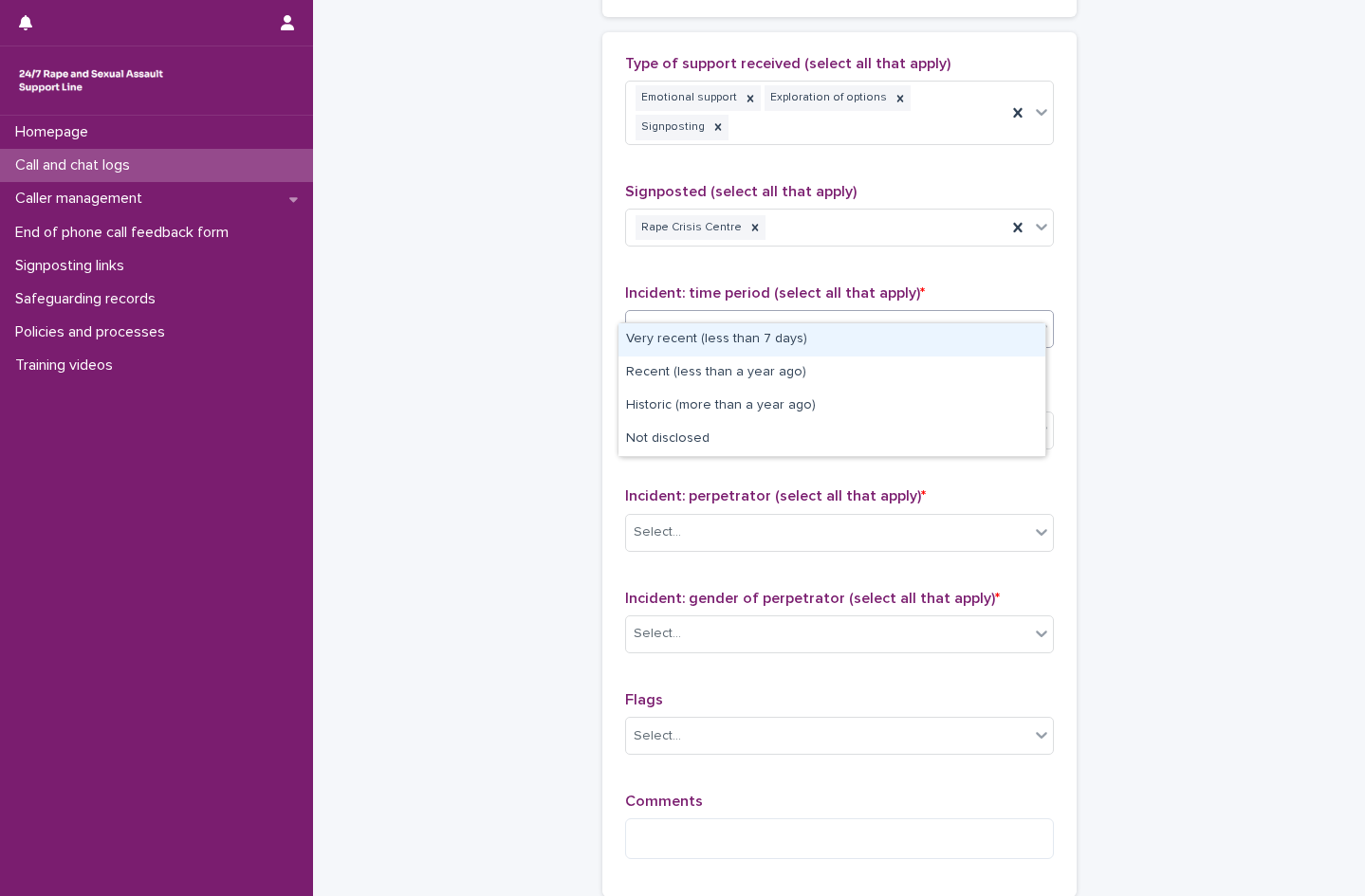
click at [682, 314] on div "Select..." at bounding box center [828, 329] width 403 height 31
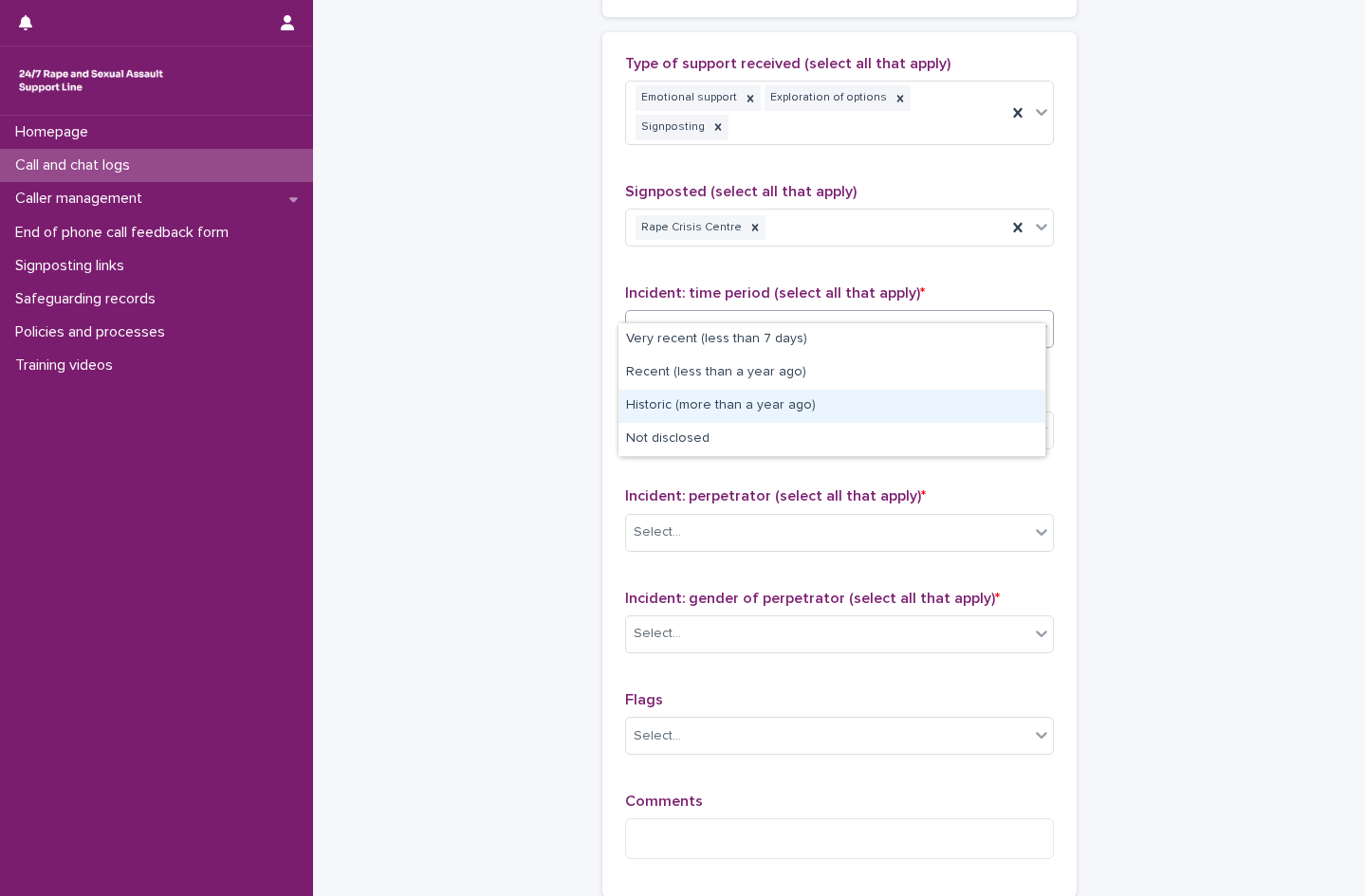
click at [682, 407] on div "Historic (more than a year ago)" at bounding box center [832, 406] width 427 height 33
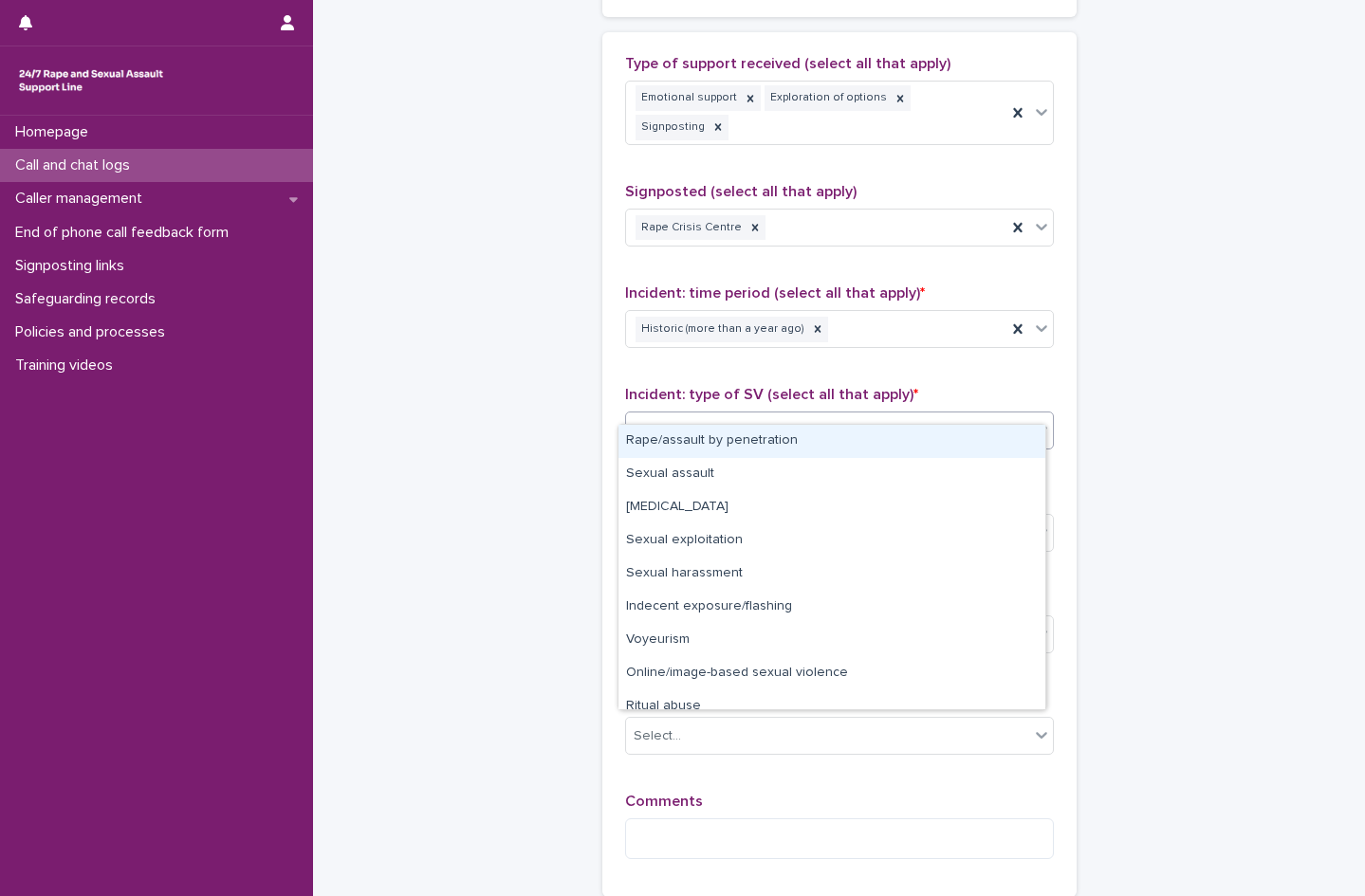
click at [698, 417] on div "Select..." at bounding box center [828, 430] width 403 height 31
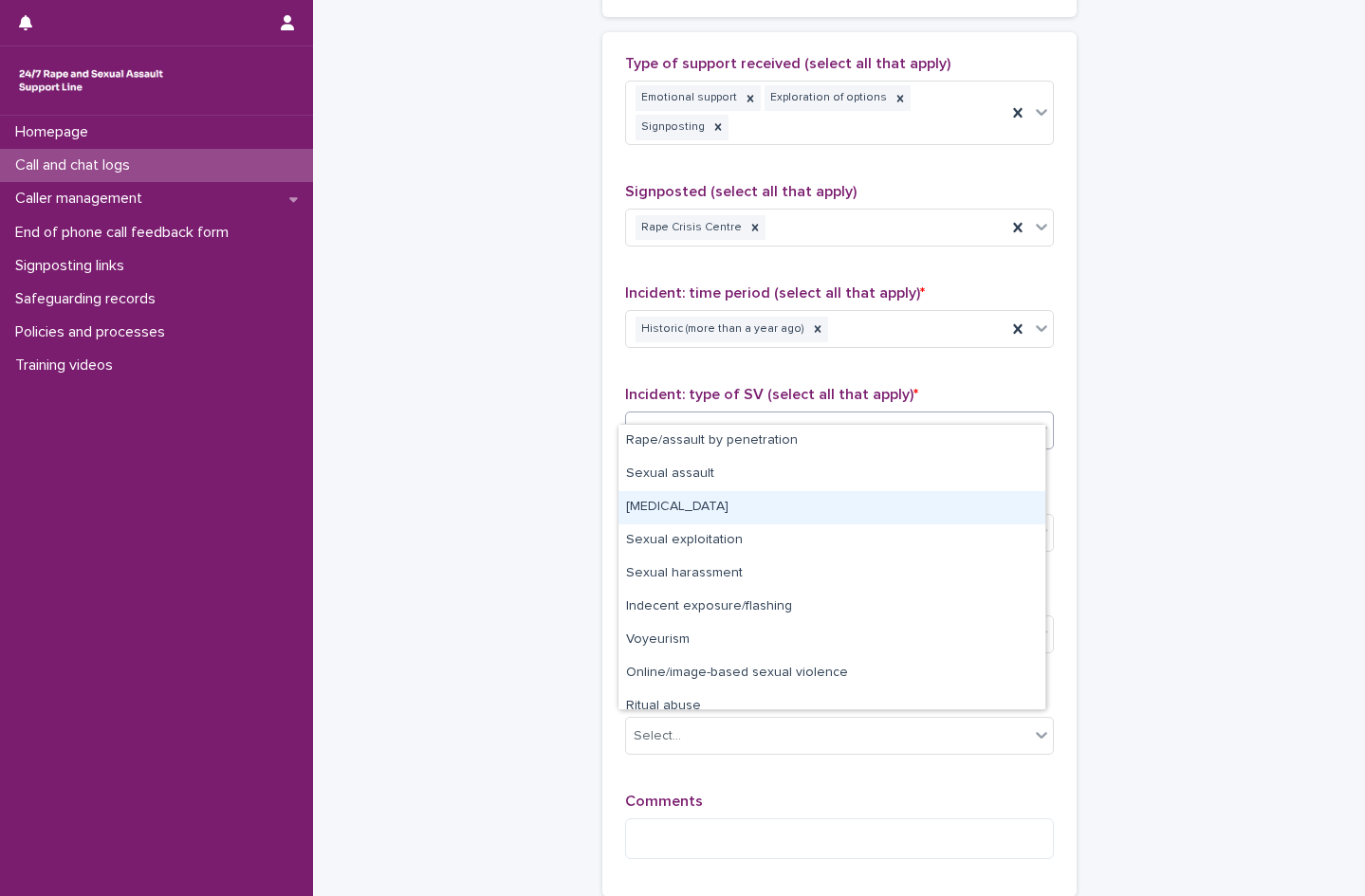
click at [709, 507] on div "[MEDICAL_DATA]" at bounding box center [832, 507] width 427 height 33
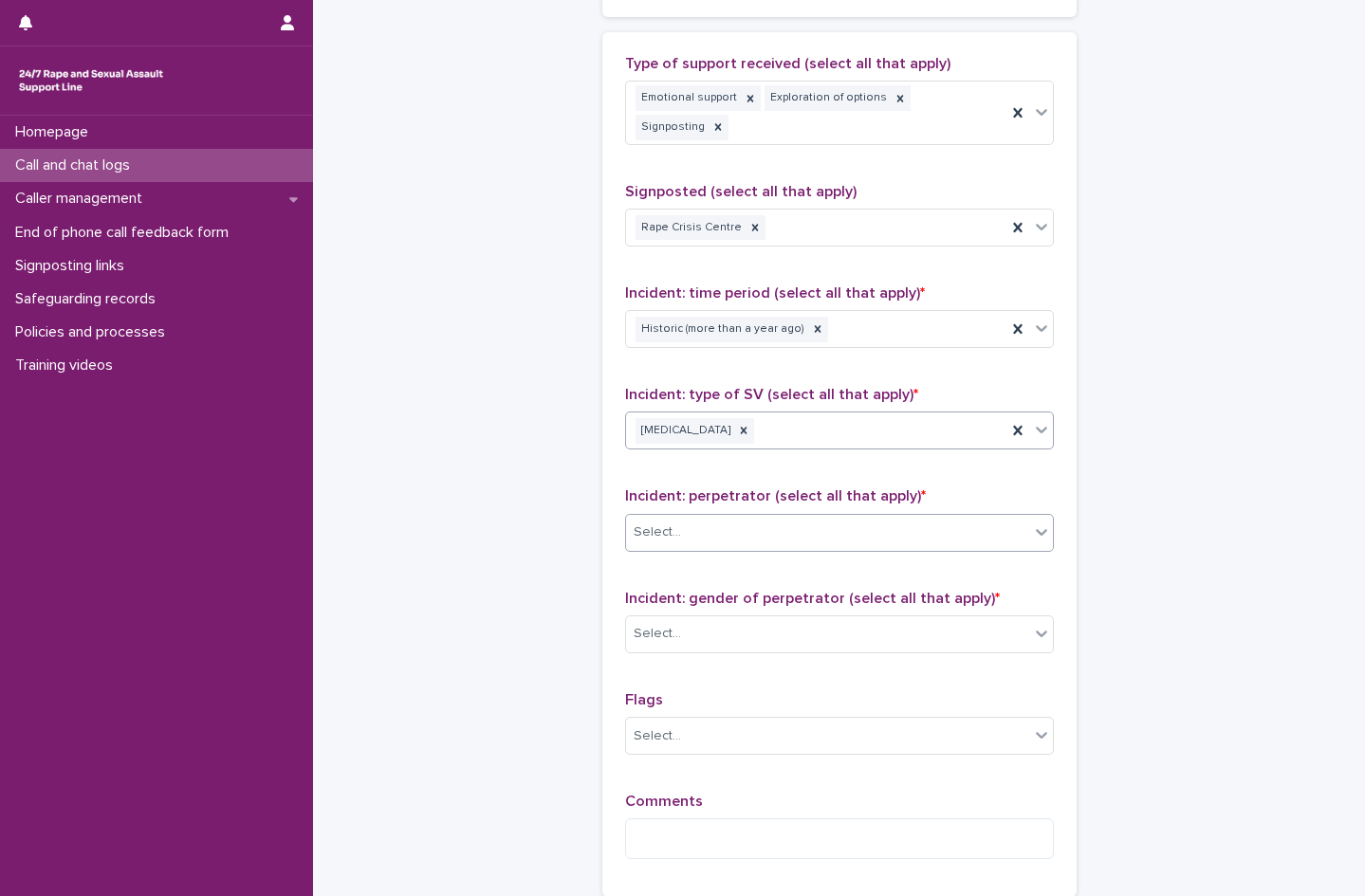
click at [708, 517] on div "Select..." at bounding box center [828, 532] width 403 height 31
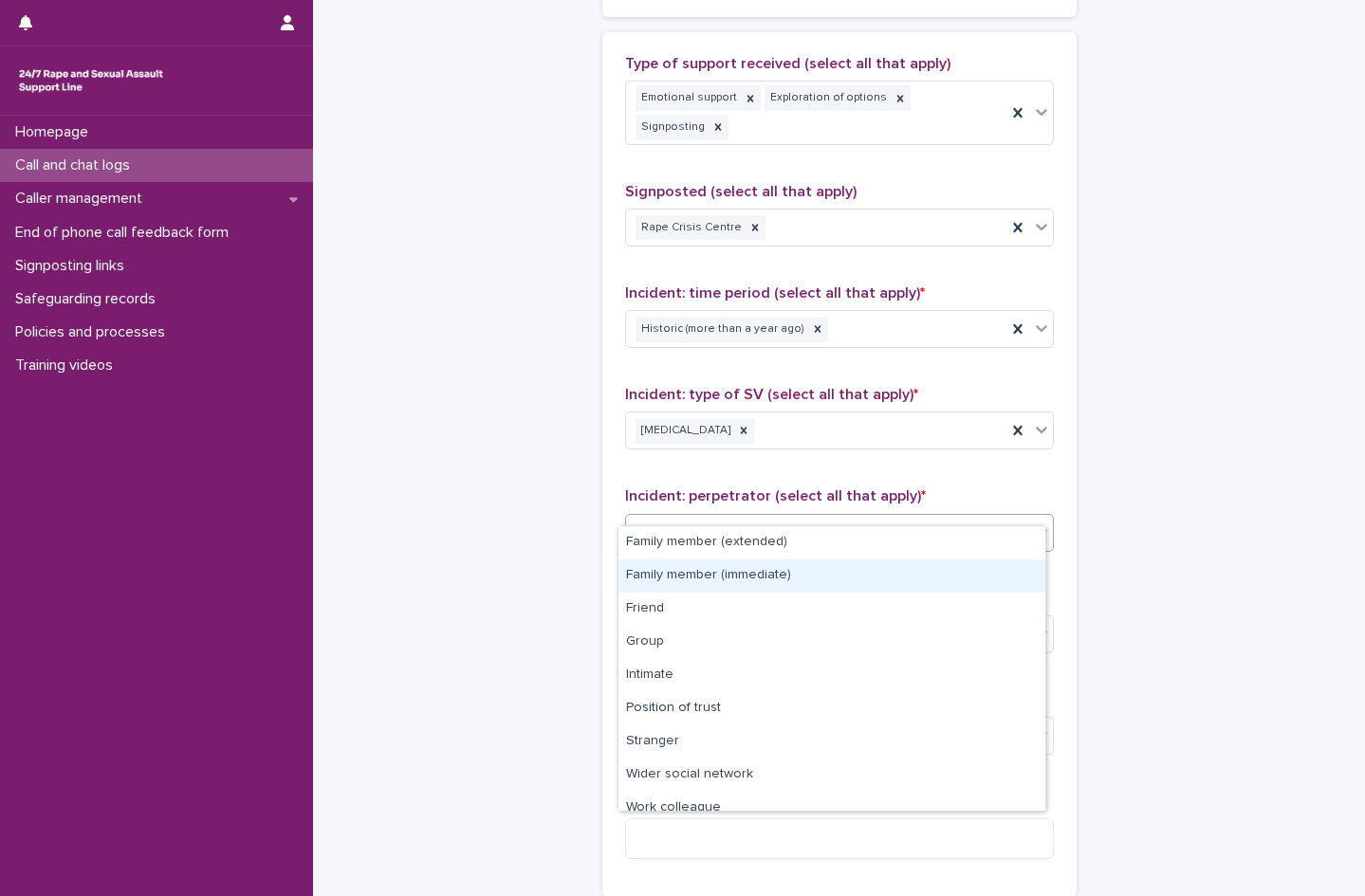
click at [702, 562] on div "Family member (immediate)" at bounding box center [832, 576] width 427 height 33
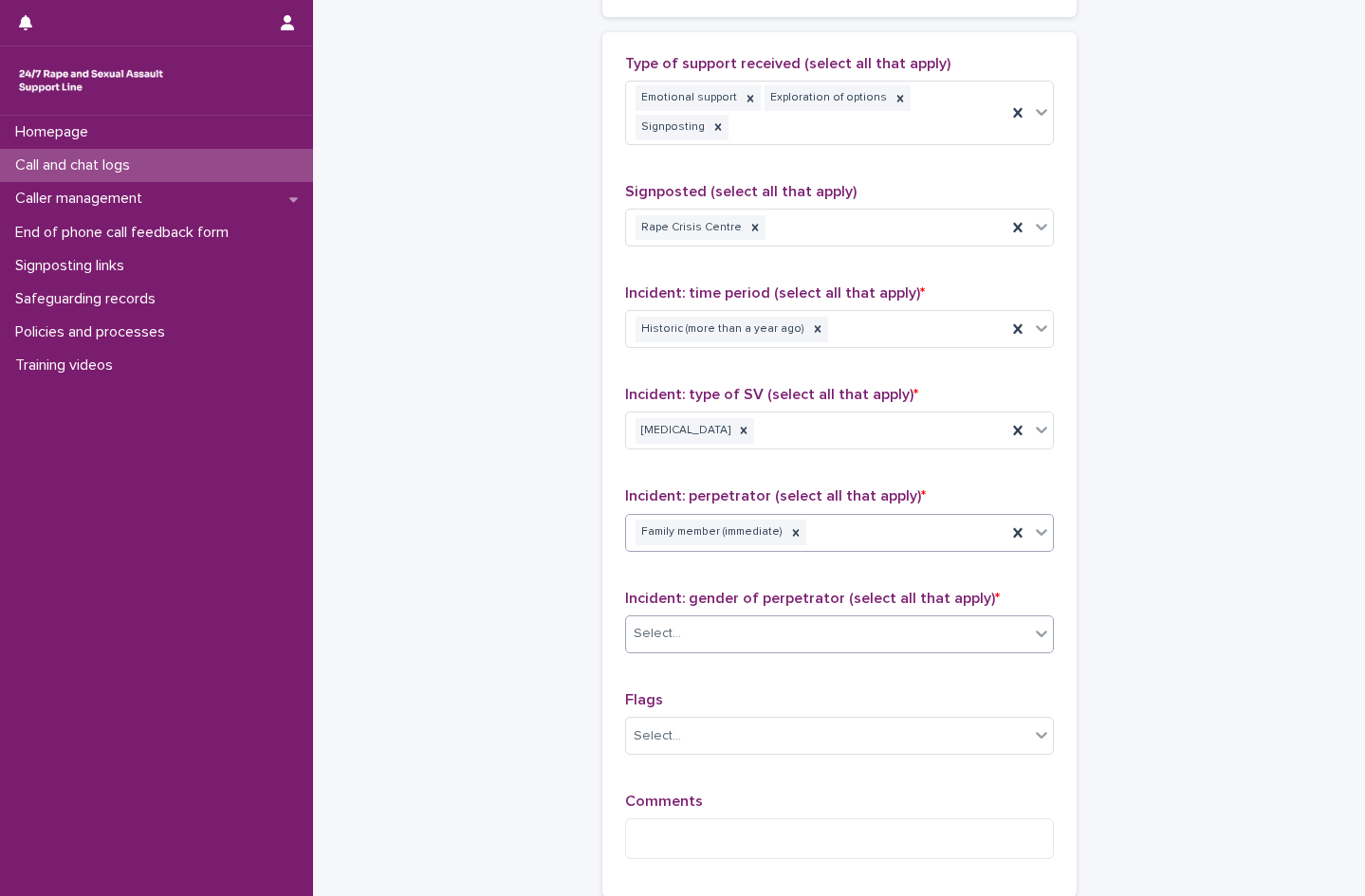
click at [682, 619] on div "Select..." at bounding box center [828, 634] width 403 height 31
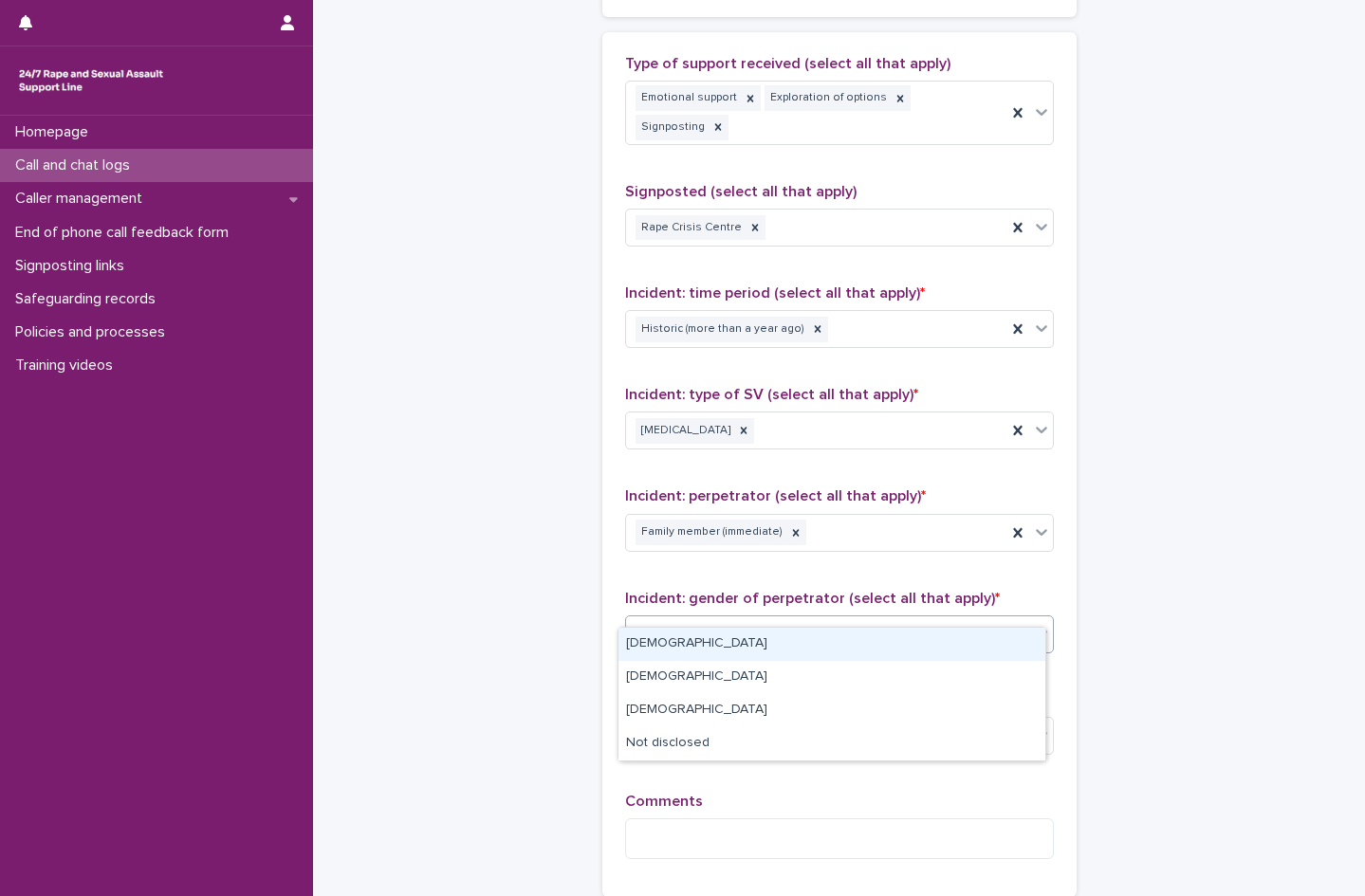
click at [667, 638] on div "[DEMOGRAPHIC_DATA]" at bounding box center [832, 644] width 427 height 33
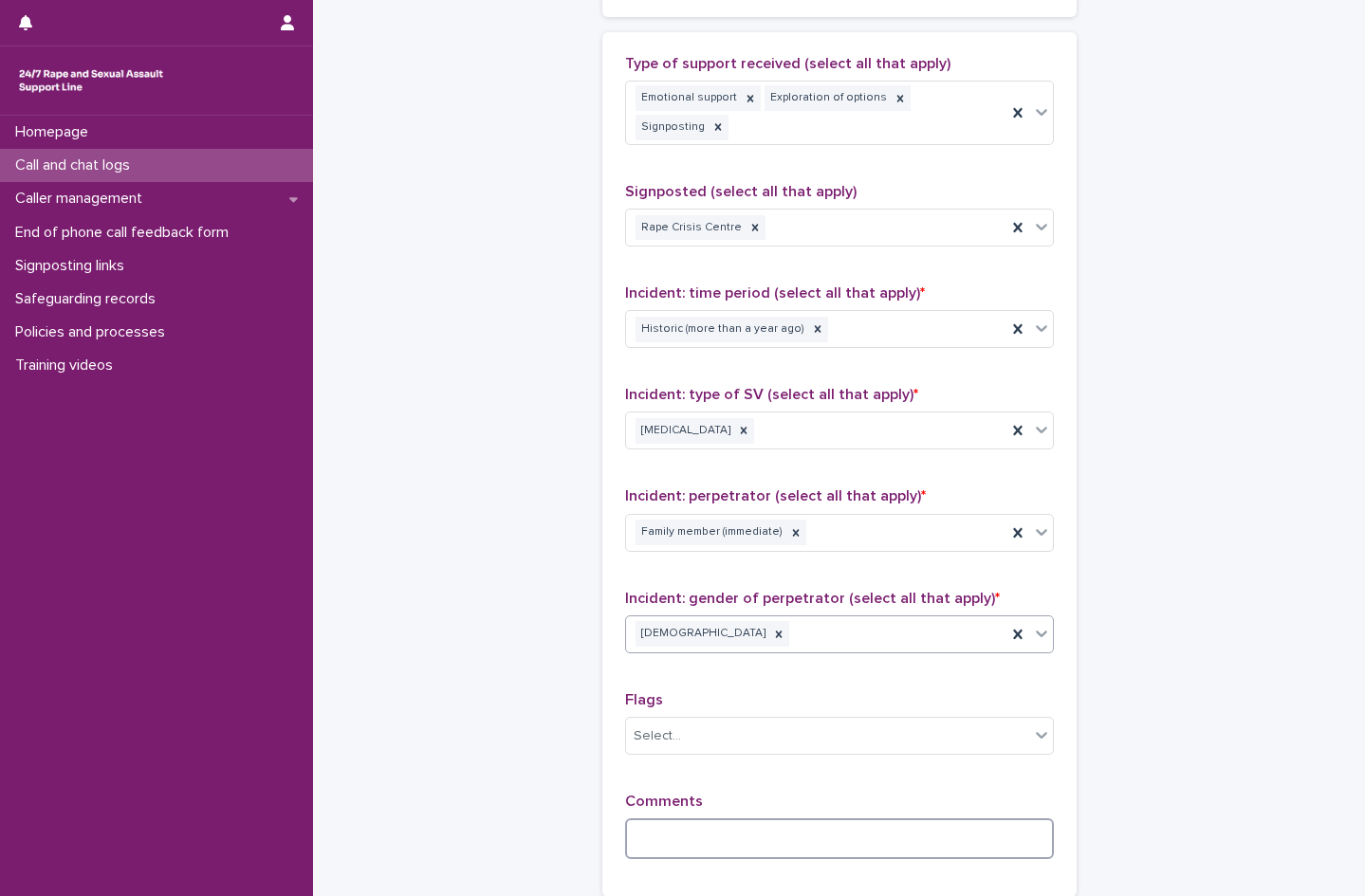
click at [662, 818] on textarea at bounding box center [839, 838] width 429 height 41
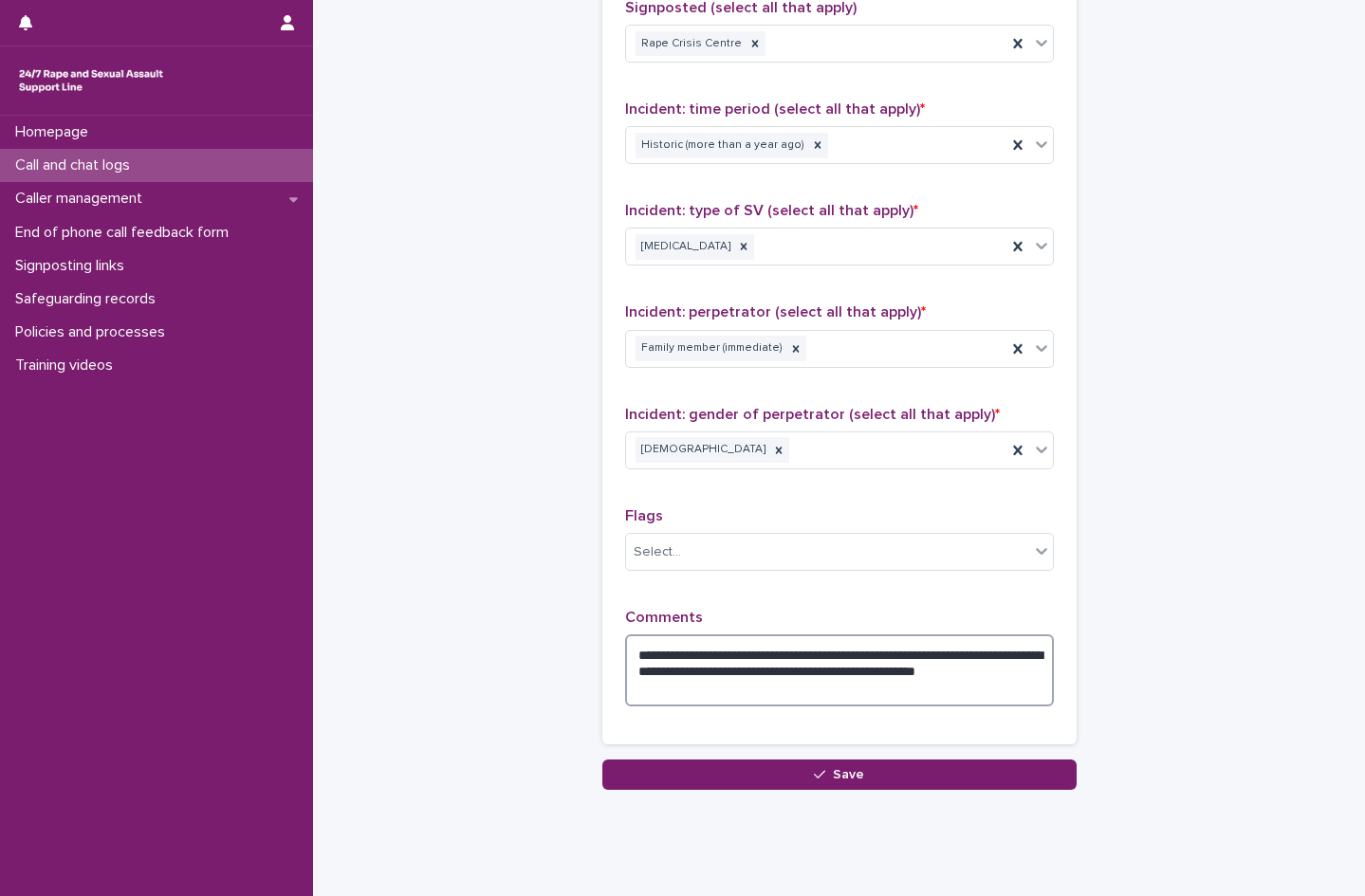
scroll to position [1338, 0]
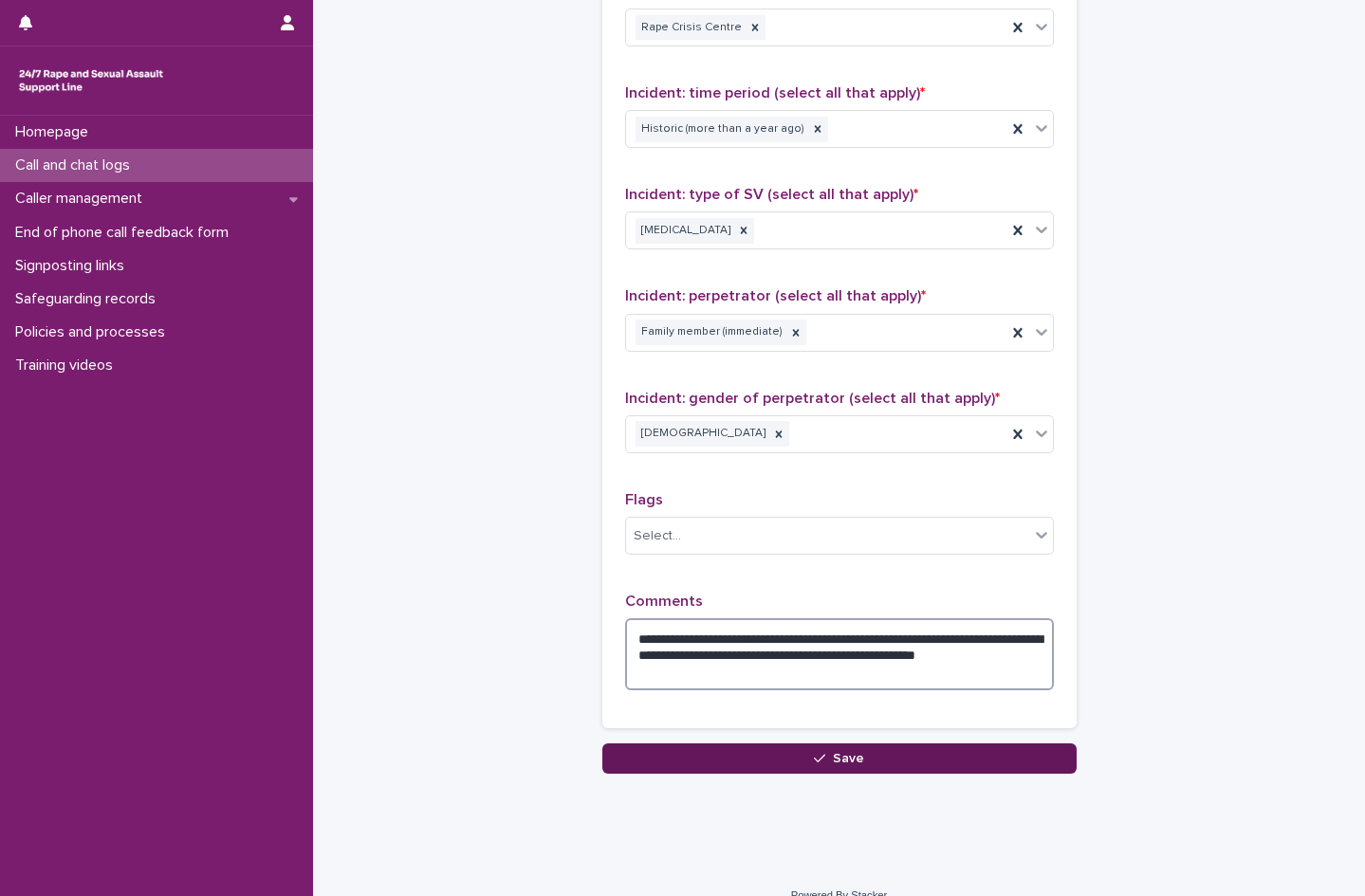
type textarea "**********"
click at [853, 752] on span "Save" at bounding box center [848, 758] width 31 height 13
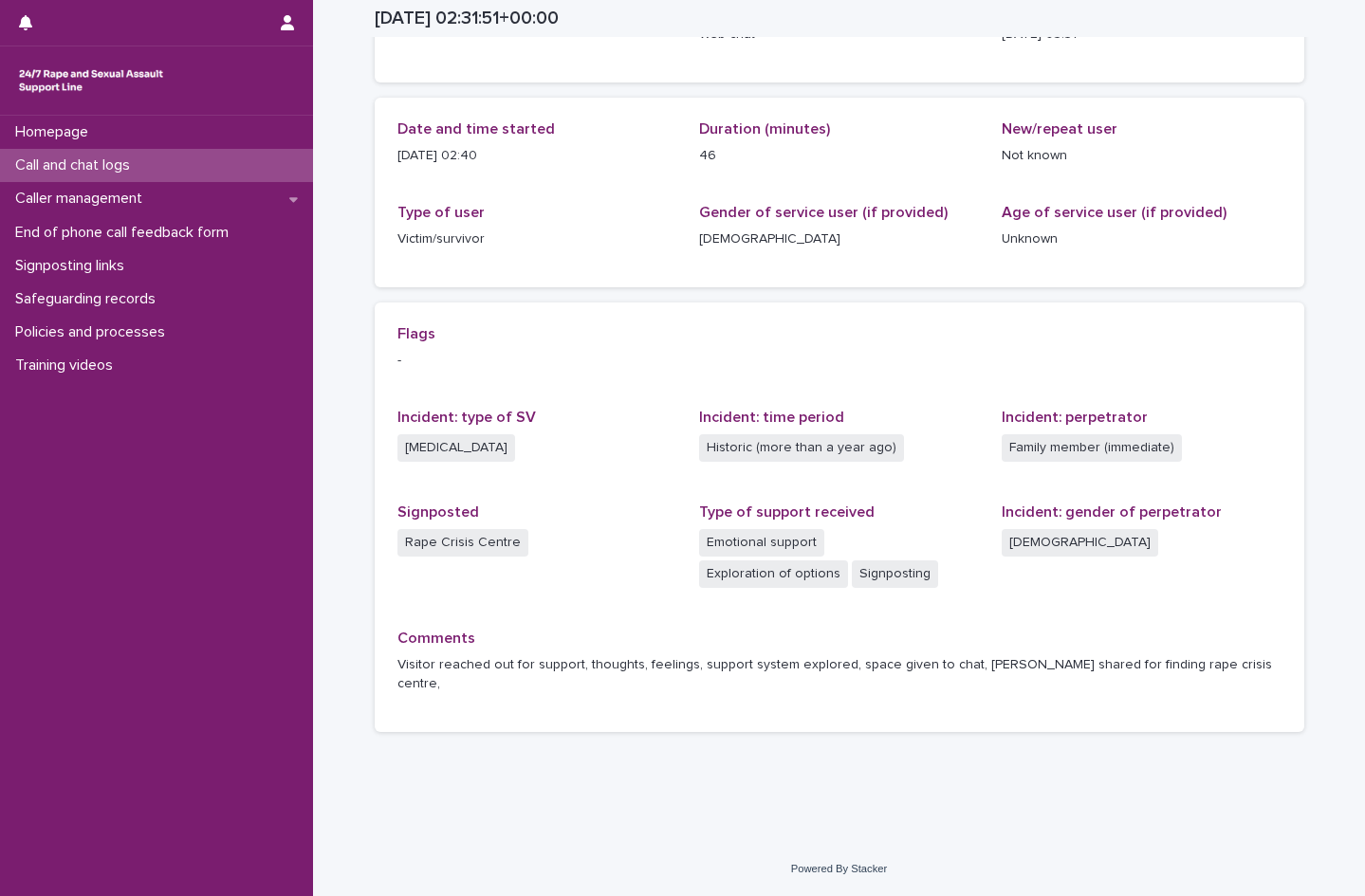
scroll to position [143, 0]
